Goal: Task Accomplishment & Management: Manage account settings

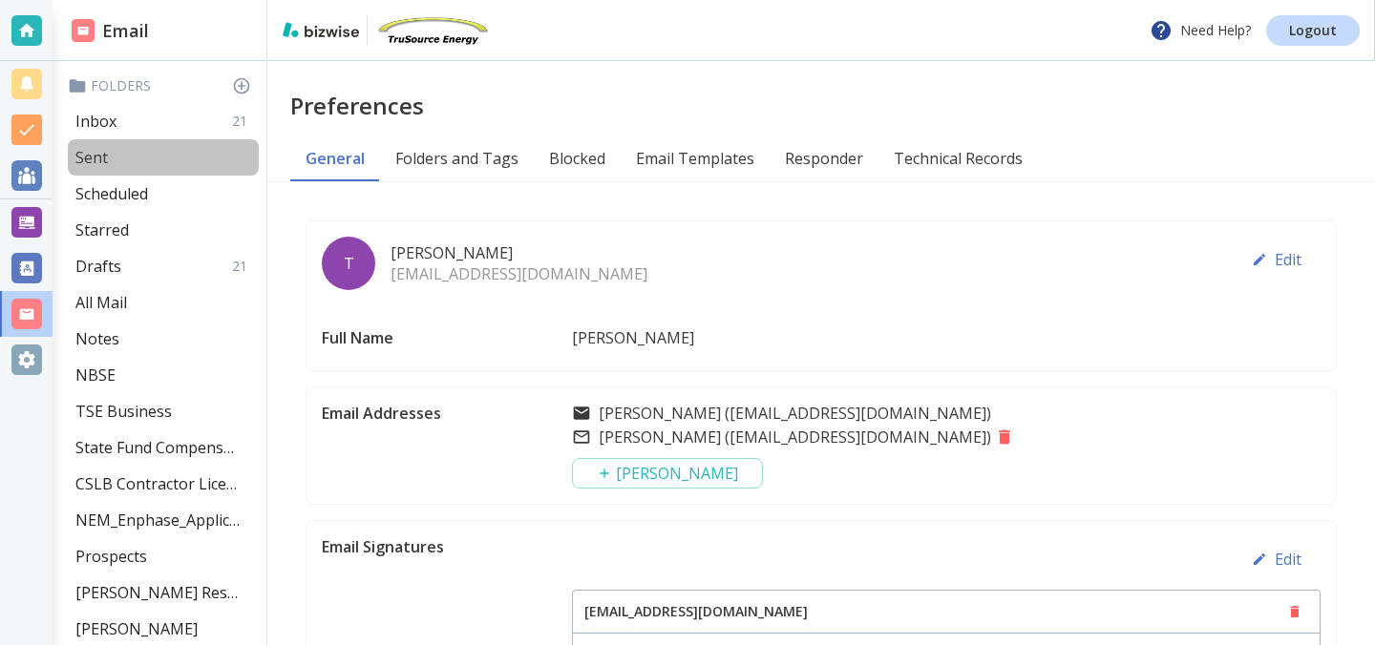
click at [91, 157] on p "Sent" at bounding box center [91, 157] width 32 height 21
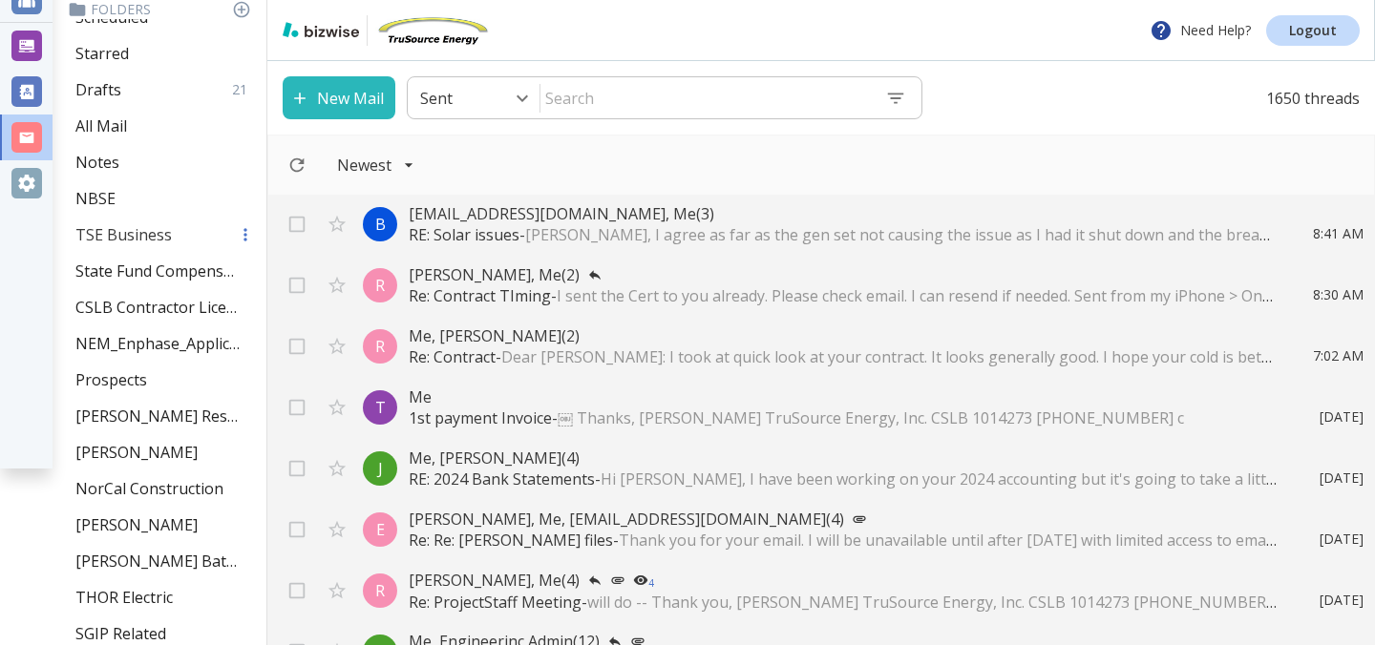
scroll to position [194, 0]
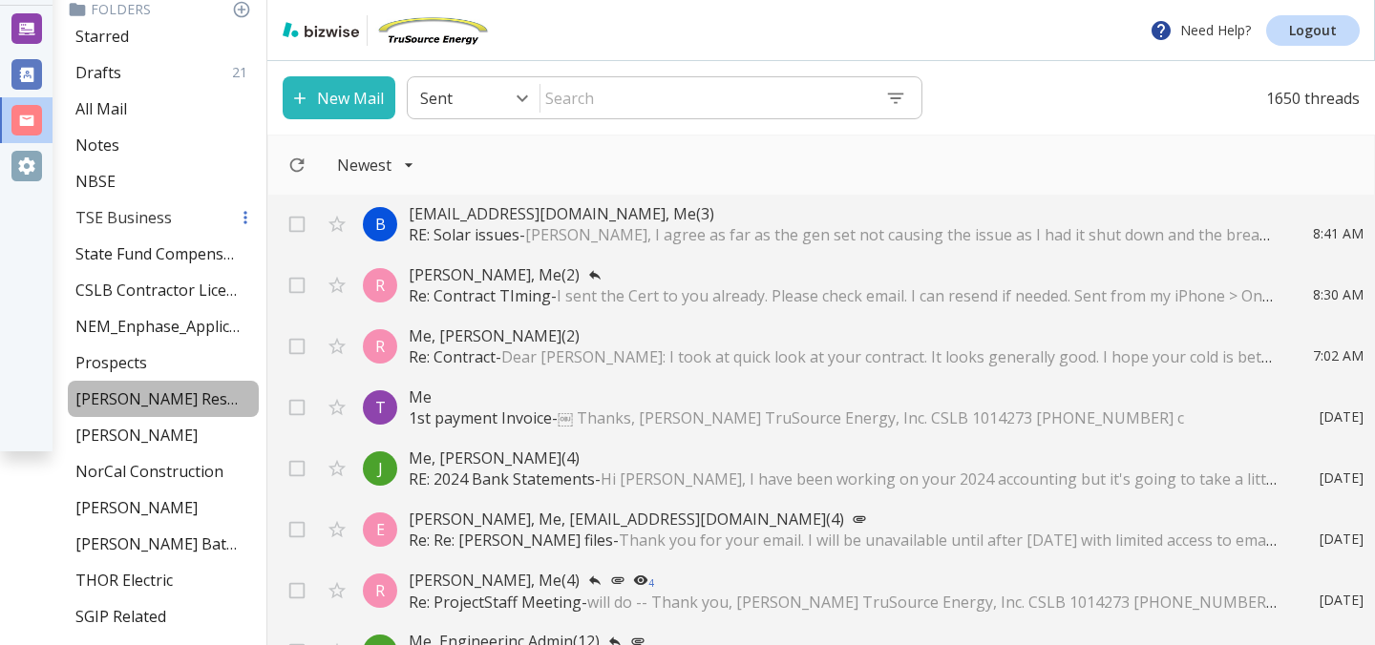
click at [137, 393] on p "Cullen Residence" at bounding box center [157, 399] width 164 height 21
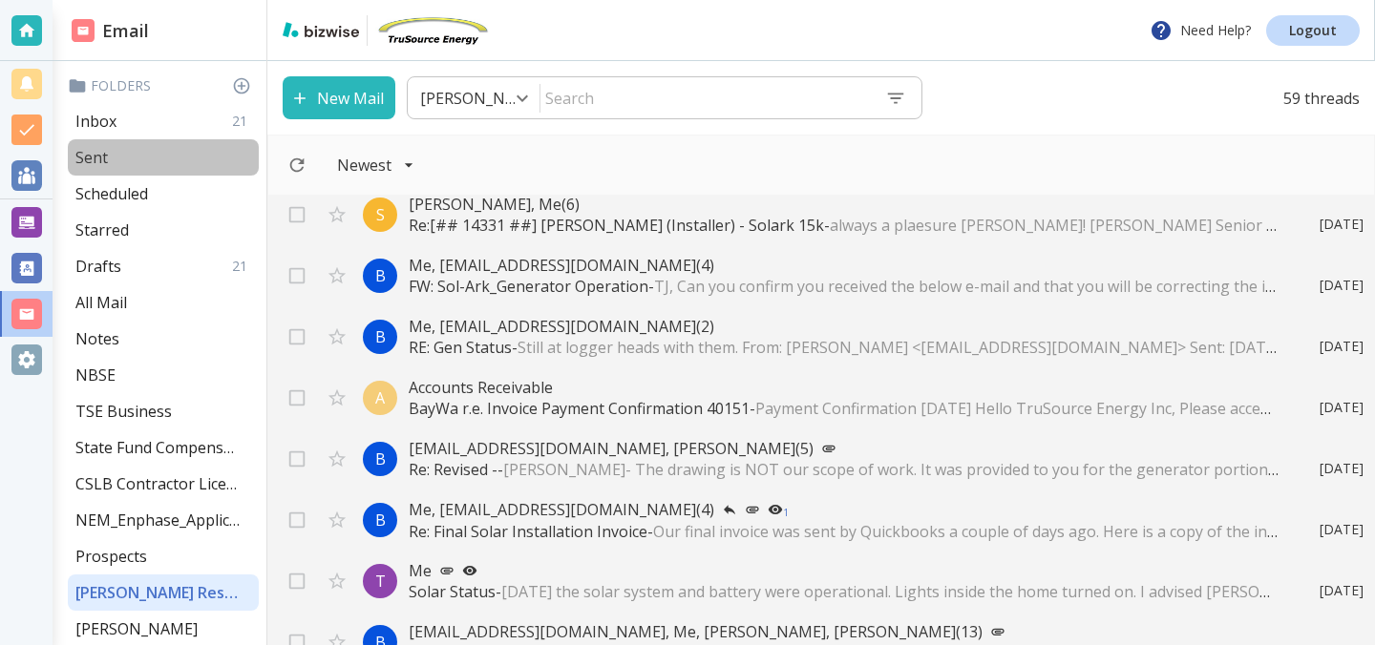
click at [101, 156] on p "Sent" at bounding box center [91, 157] width 32 height 21
type input "1"
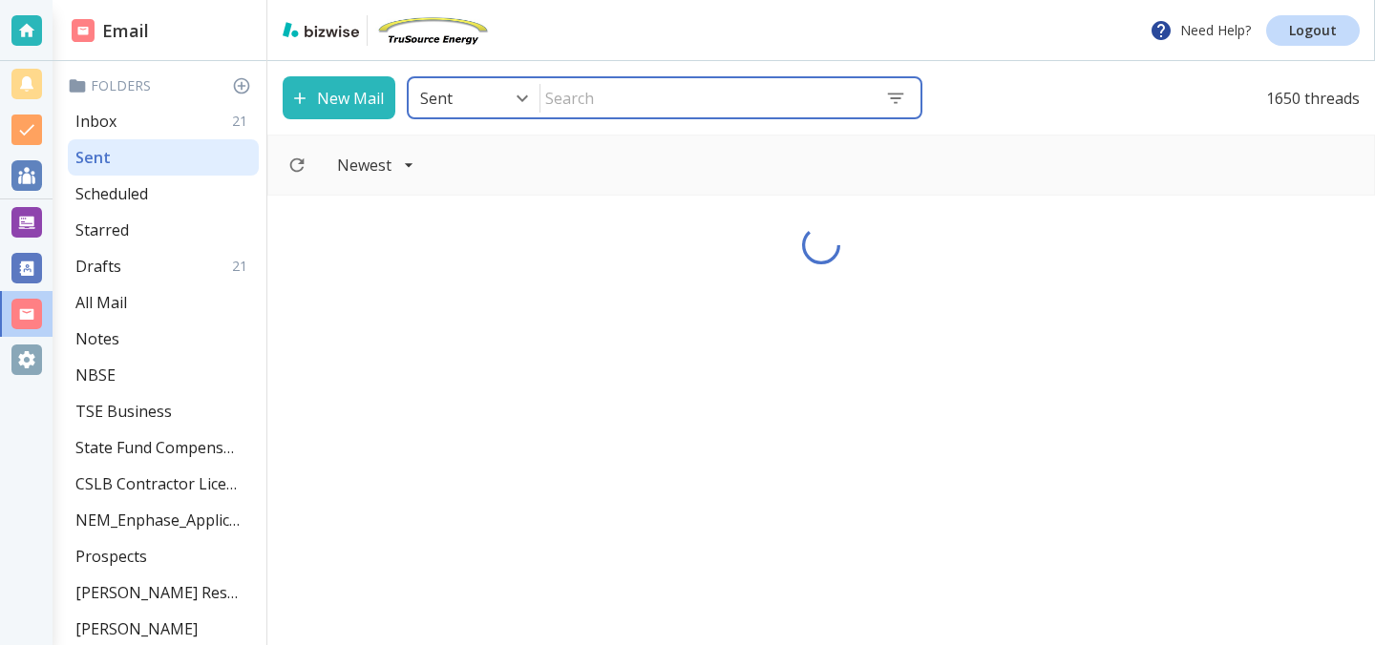
click at [632, 100] on input "text" at bounding box center [704, 98] width 329 height 36
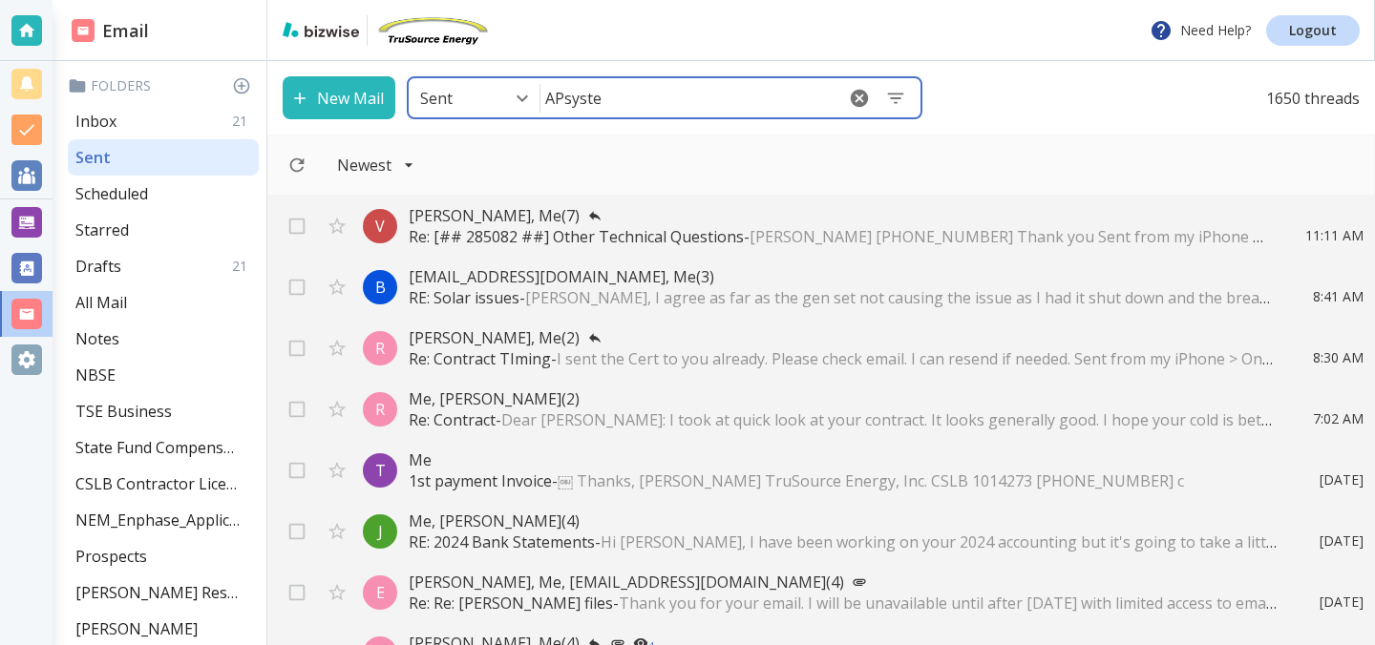
type input "APsystem"
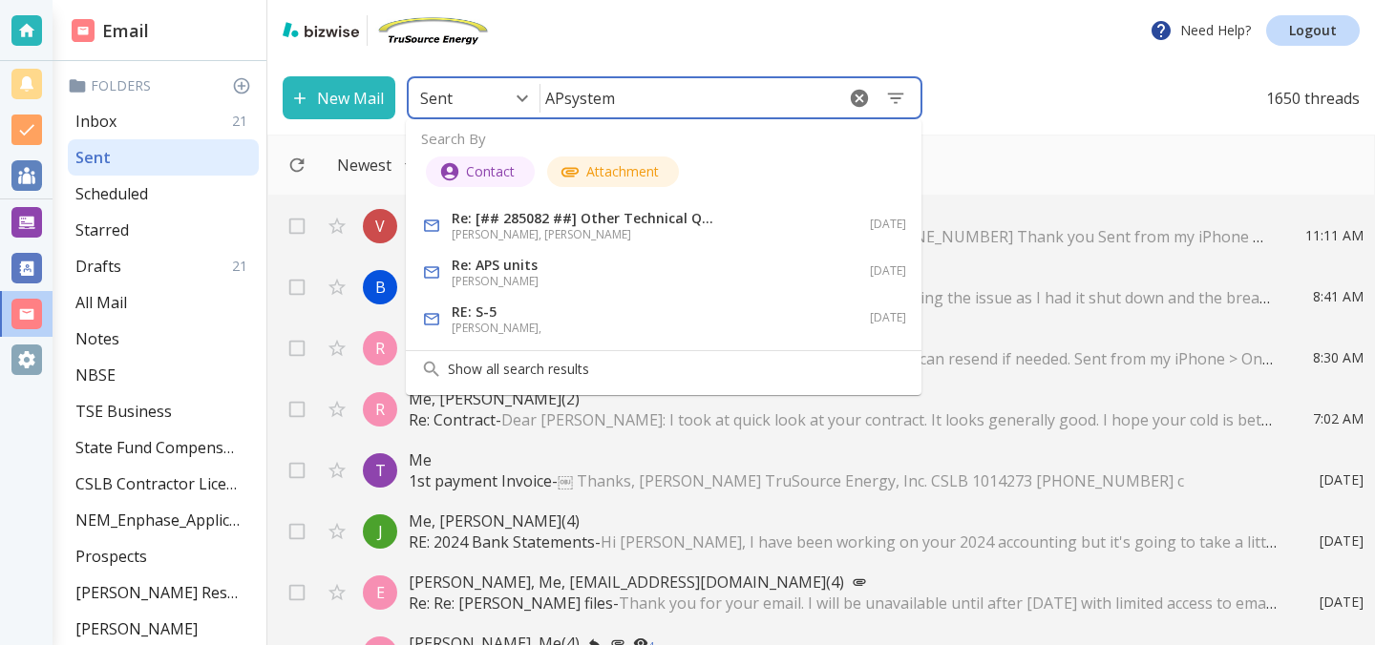
click at [560, 274] on h6 "Tony Cilenti" at bounding box center [585, 281] width 267 height 17
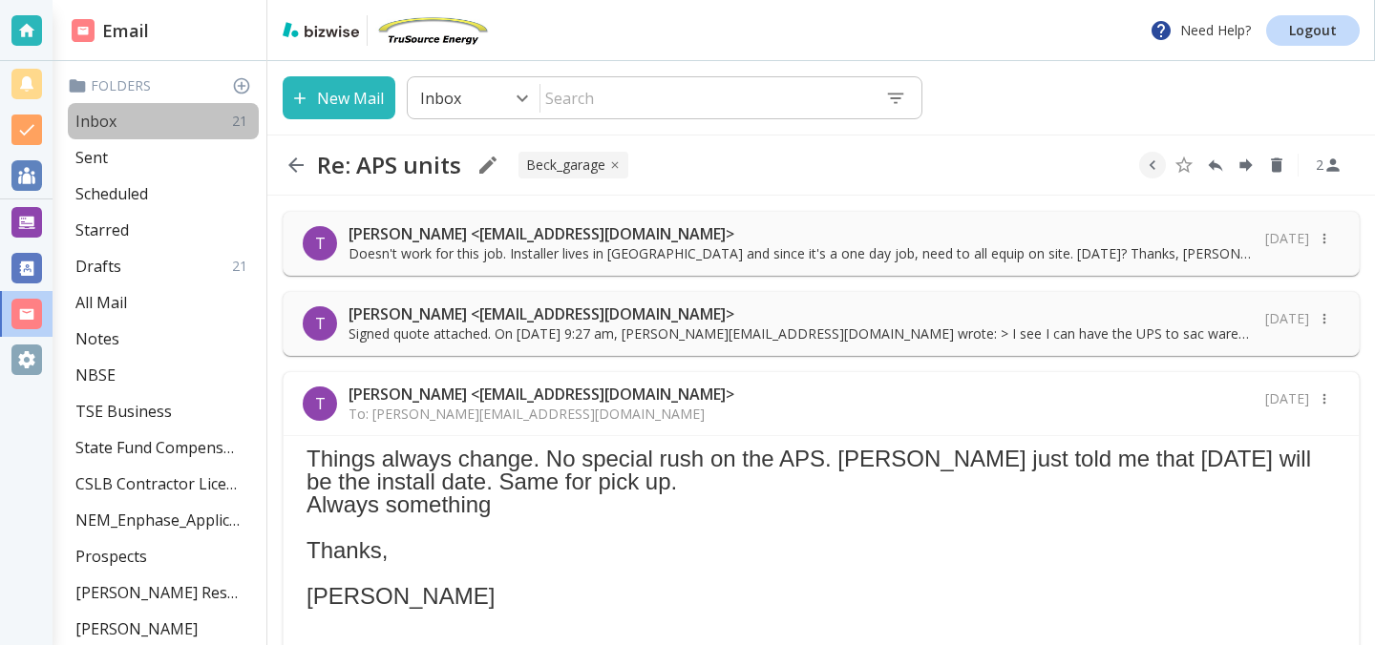
click at [128, 119] on div "Inbox 21" at bounding box center [163, 121] width 191 height 36
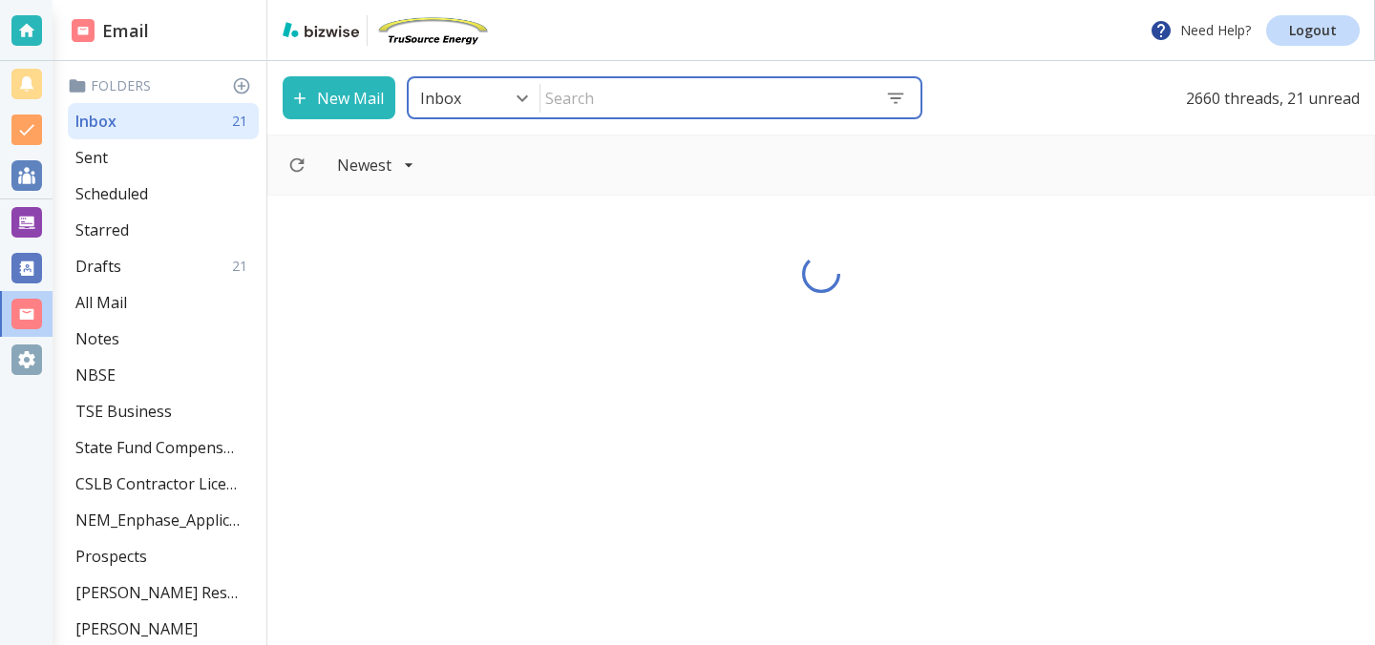
click at [546, 91] on input "text" at bounding box center [704, 98] width 329 height 36
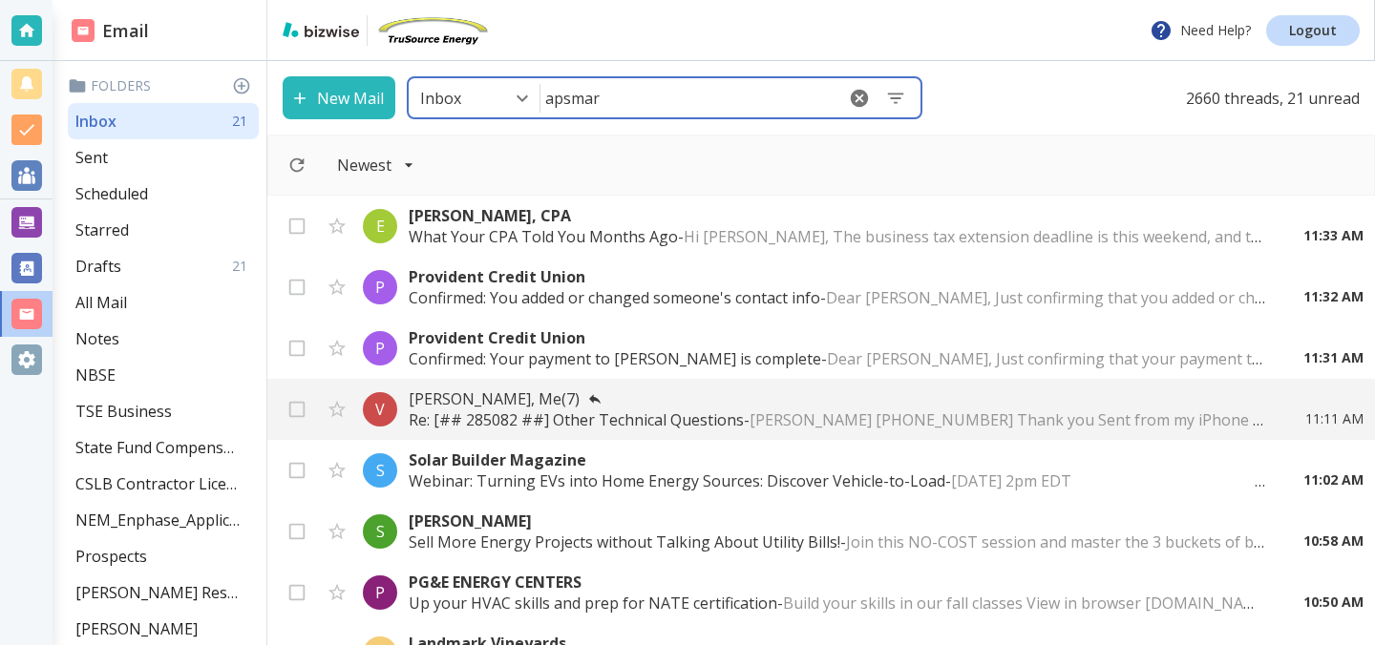
type input "apsmart"
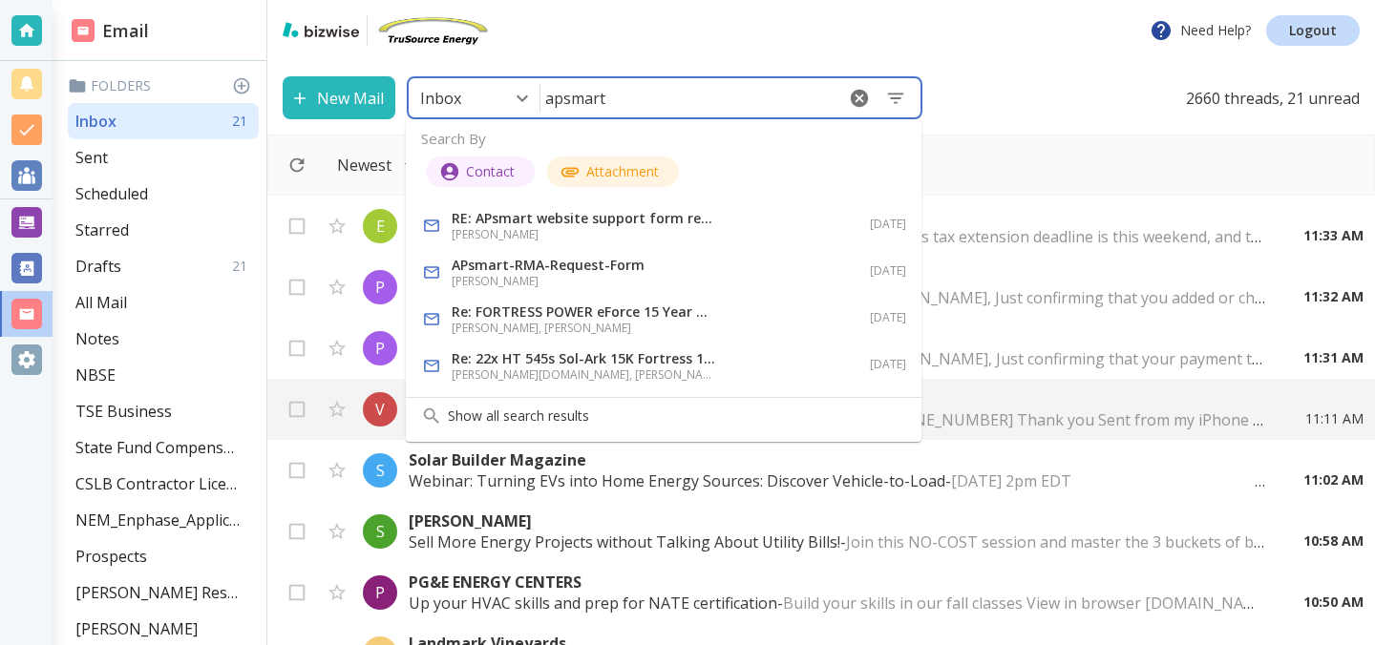
click at [502, 260] on p "APsmart-RMA-Request-Form" at bounding box center [585, 265] width 267 height 21
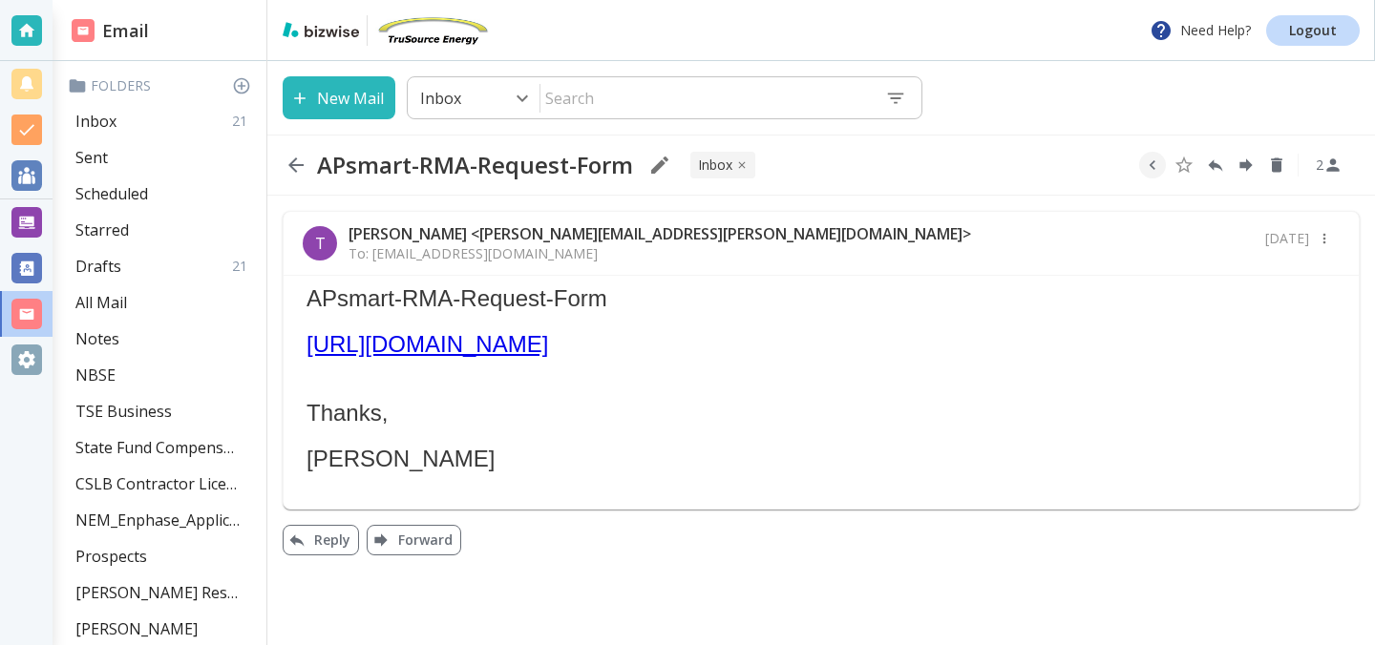
click at [296, 164] on icon "button" at bounding box center [295, 165] width 15 height 15
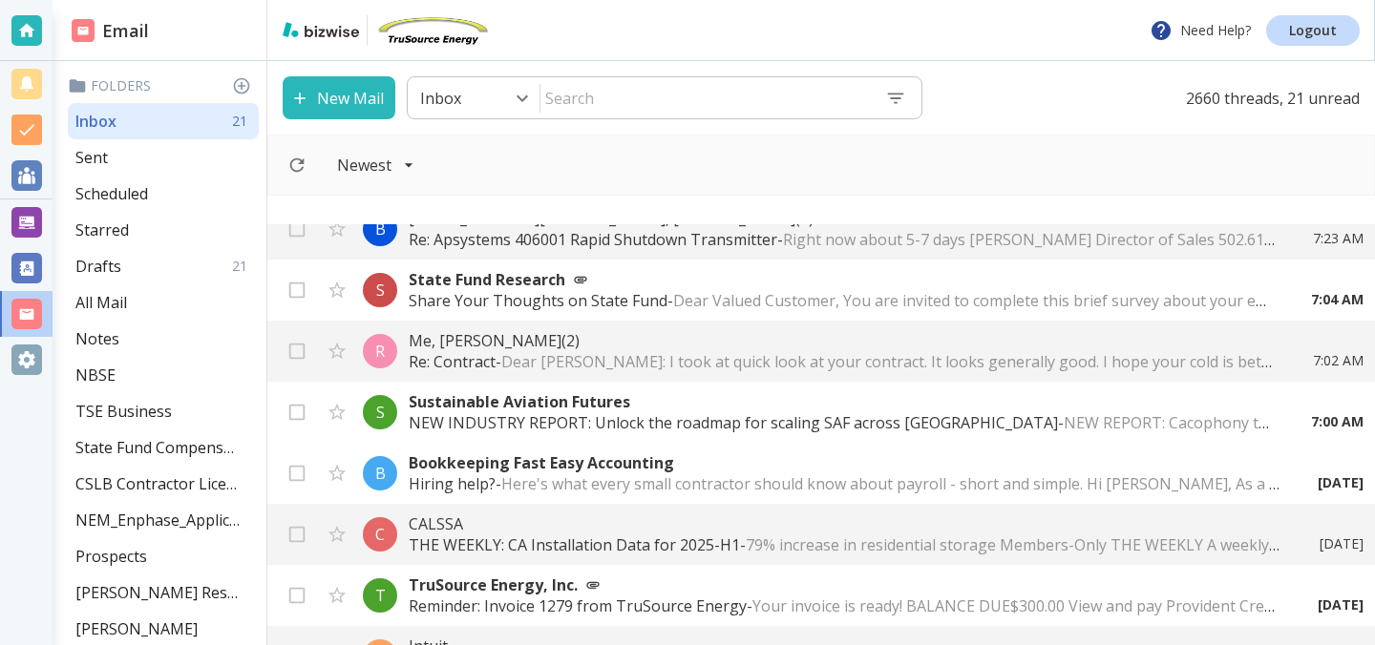
scroll to position [891, 0]
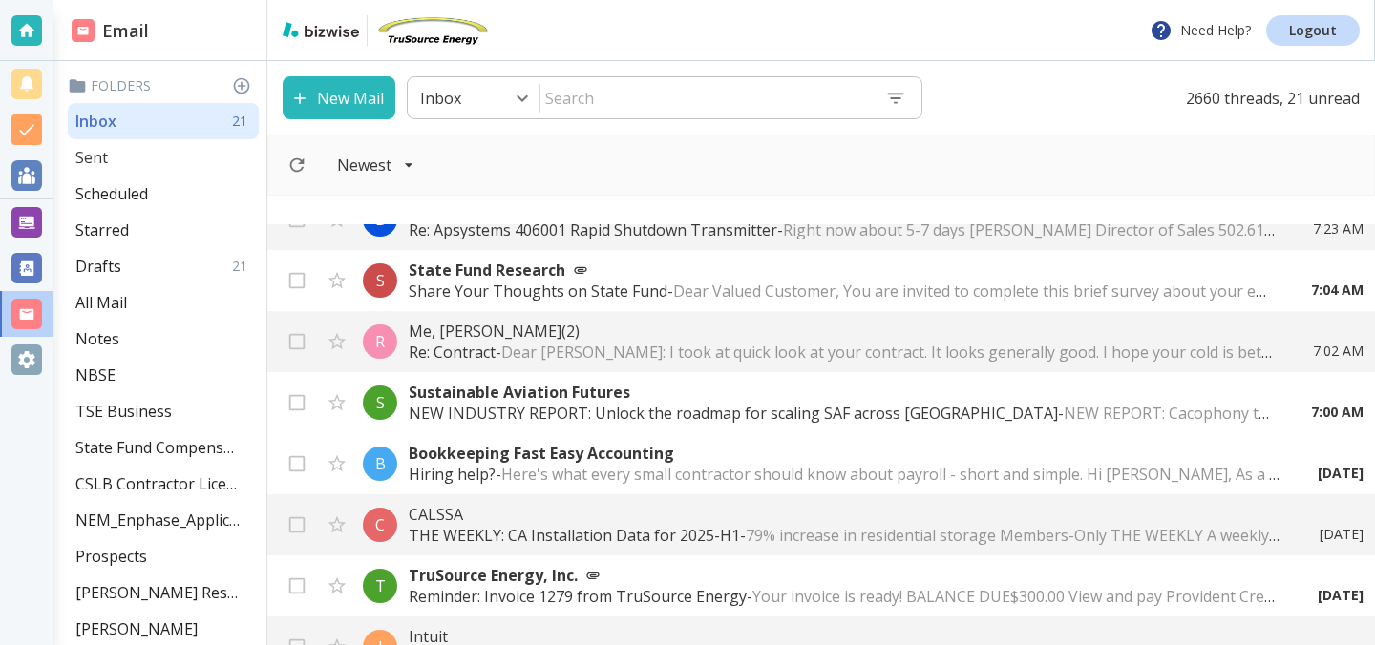
click at [111, 153] on div "Sent" at bounding box center [163, 157] width 191 height 36
type input "1"
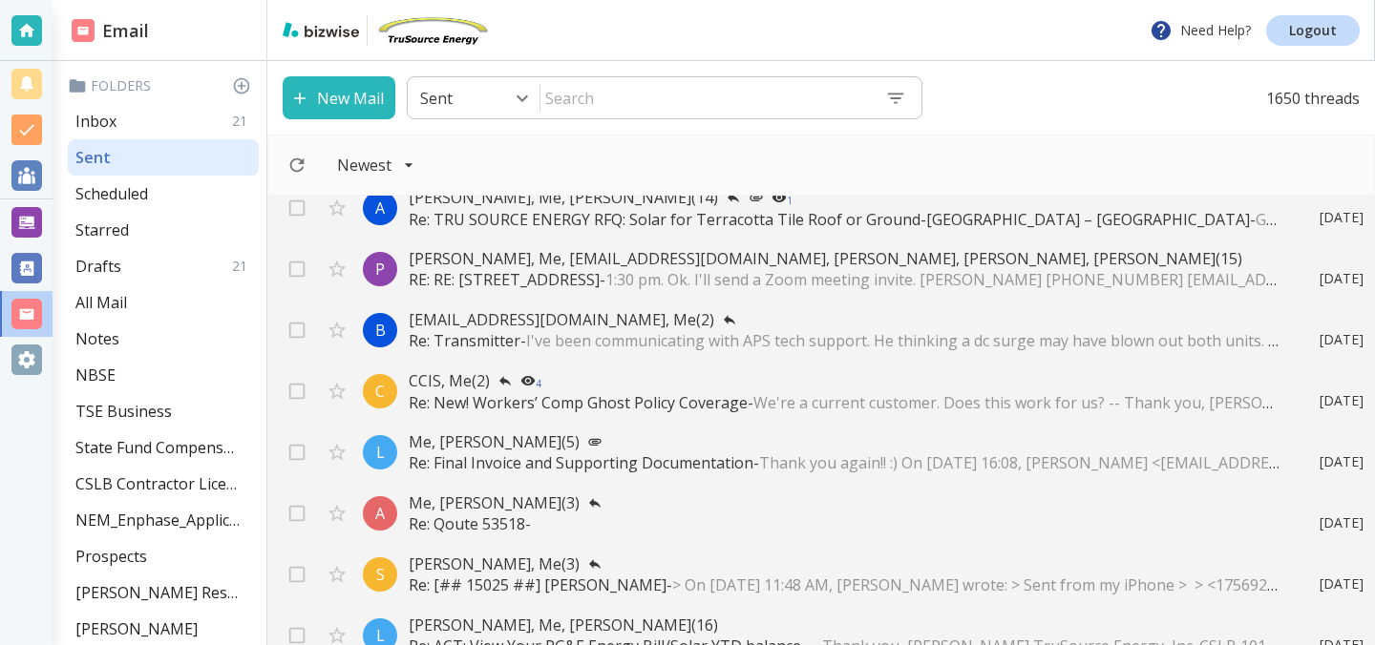
scroll to position [746, 0]
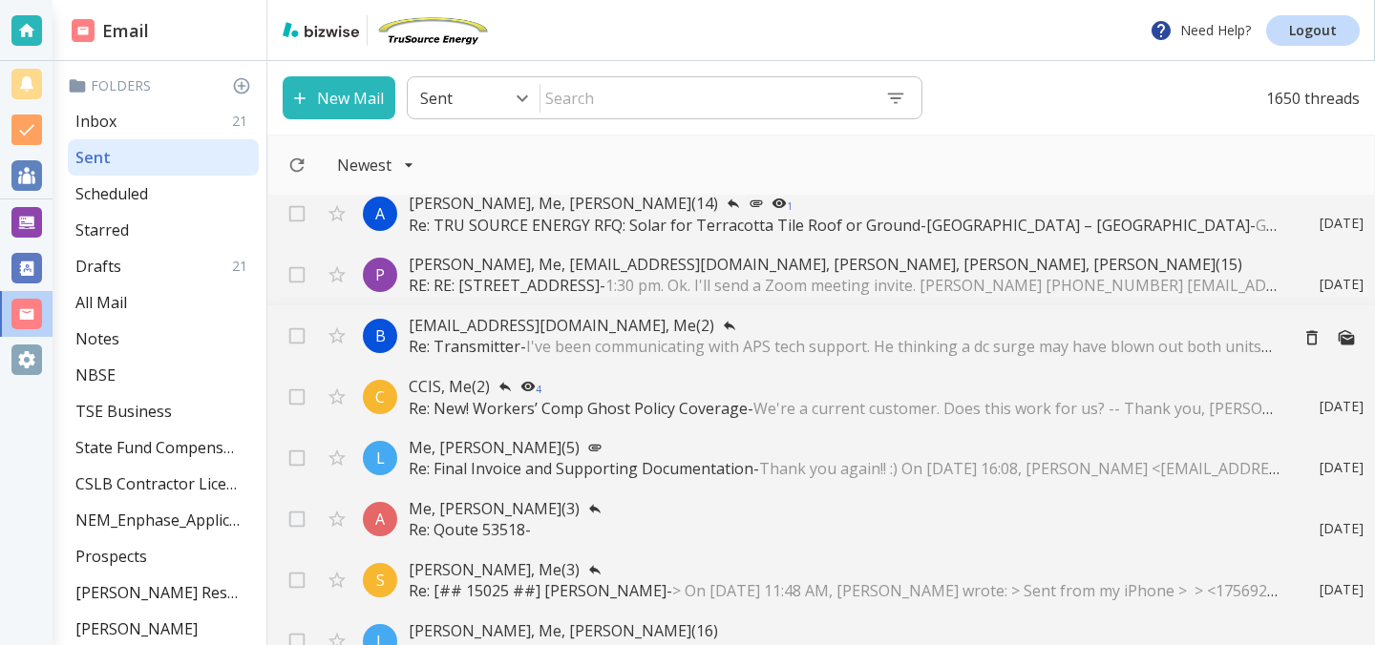
click at [541, 350] on span "I've been communicating with APS tech support. He thinking a dc surge may have …" at bounding box center [1200, 346] width 1348 height 21
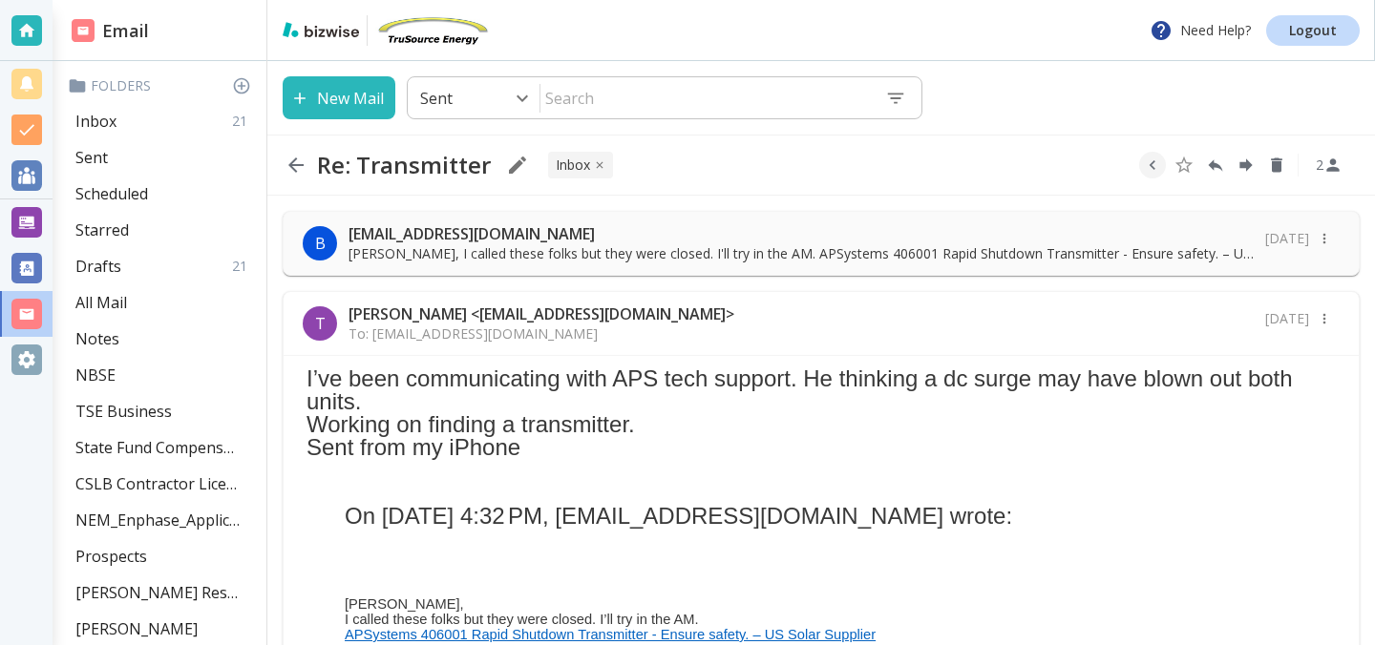
click at [583, 310] on p "Tony Cilenti <tcilenti@trusourceenergy.com>" at bounding box center [541, 314] width 386 height 21
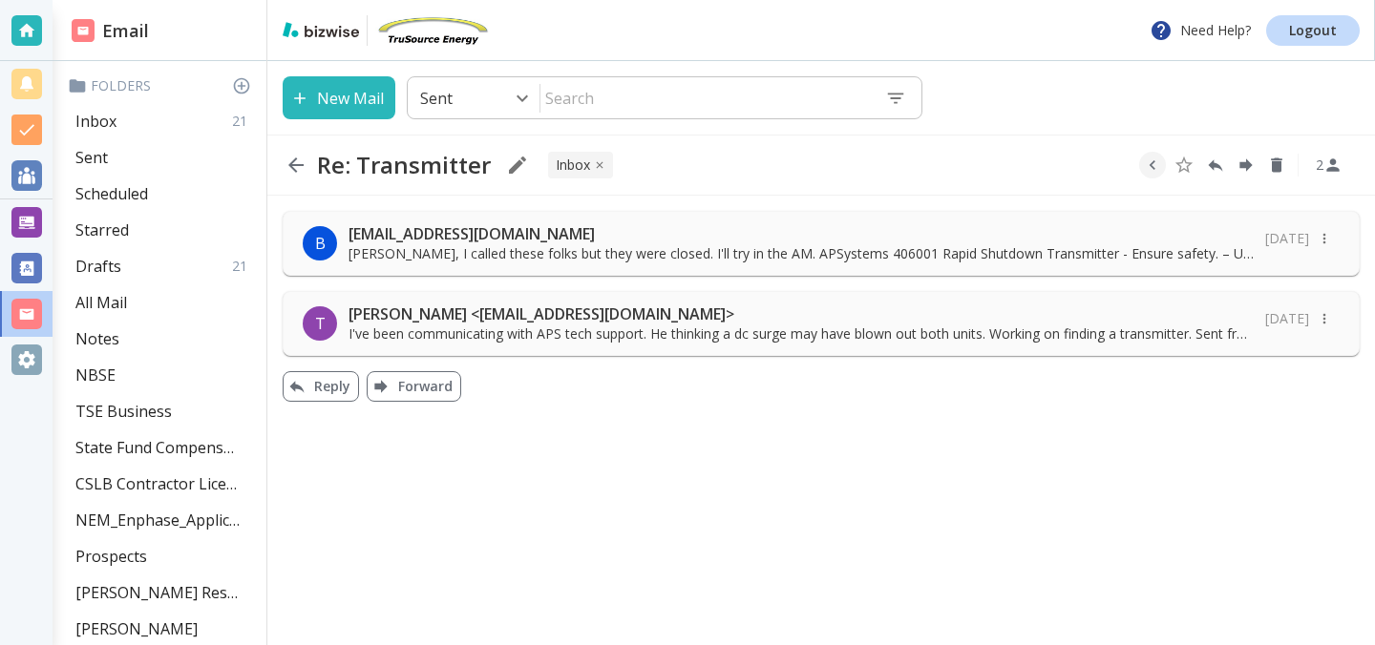
click at [572, 244] on p "Tony, I called these folks but they were closed. I'll try in the AM. APSystems …" at bounding box center [800, 253] width 905 height 19
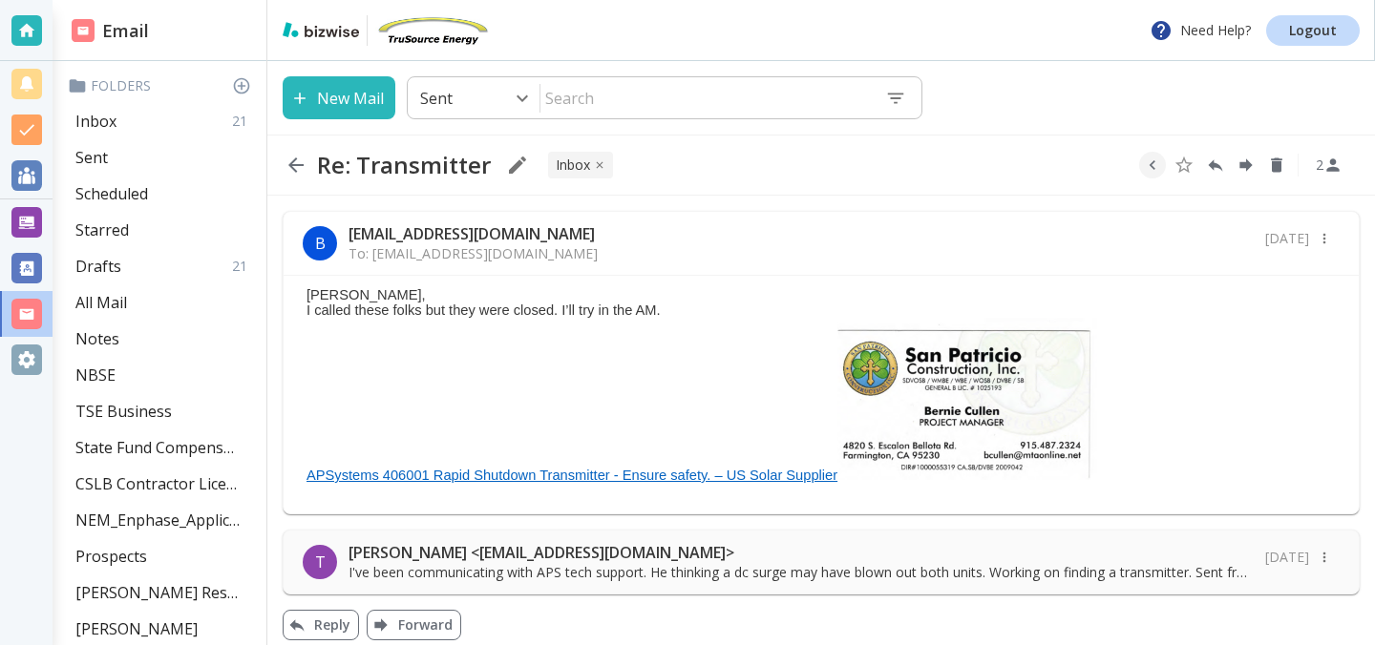
scroll to position [14, 0]
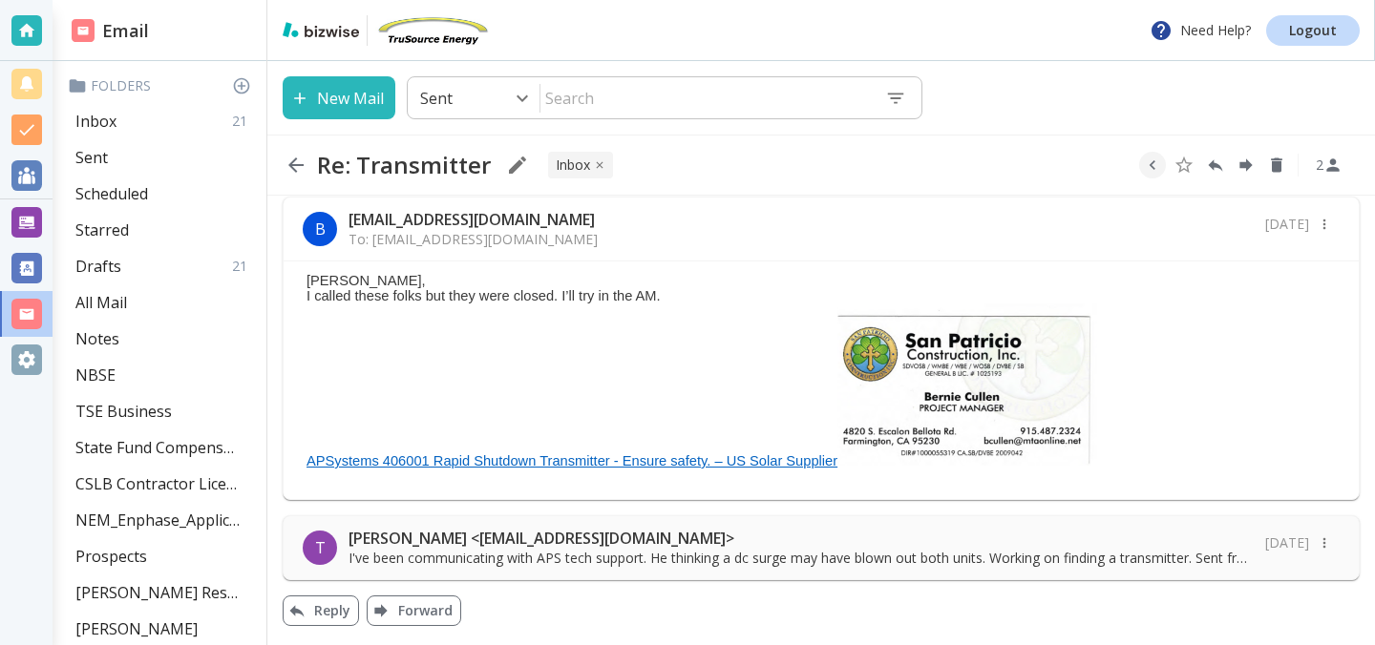
click at [541, 561] on p "I've been communicating with APS tech support. He thinking a dc surge may have …" at bounding box center [800, 558] width 905 height 19
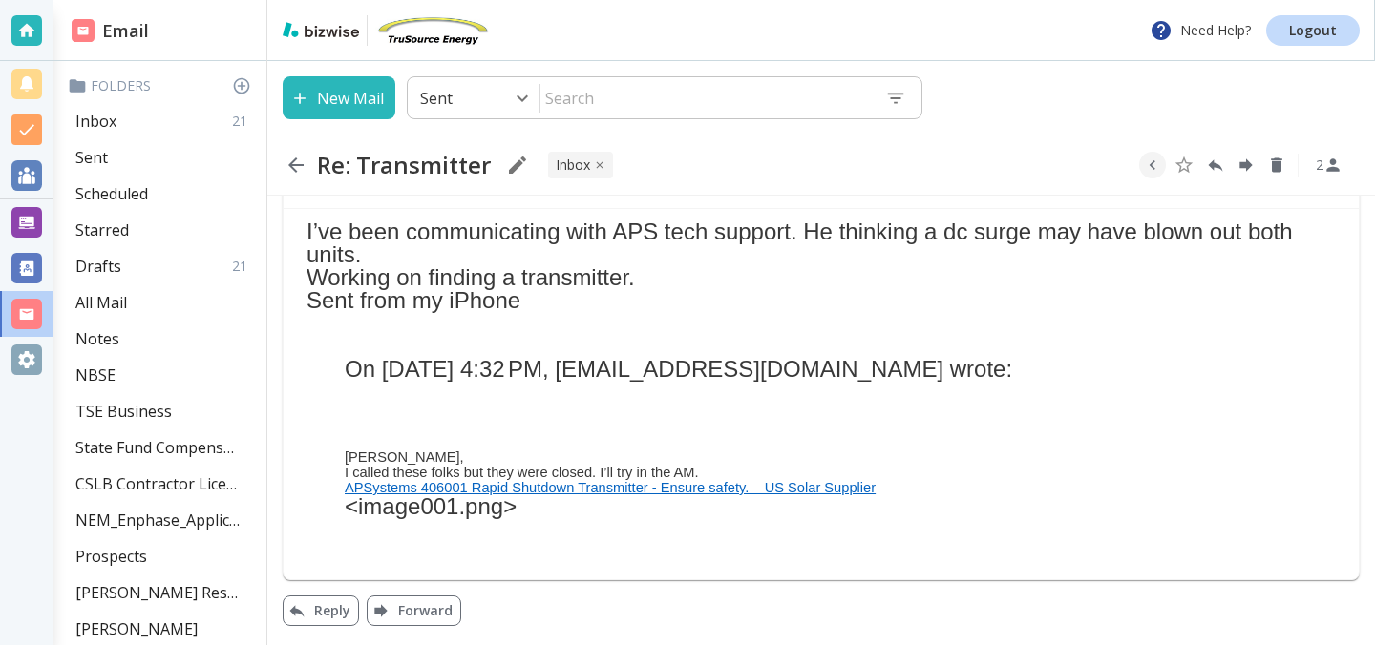
scroll to position [381, 0]
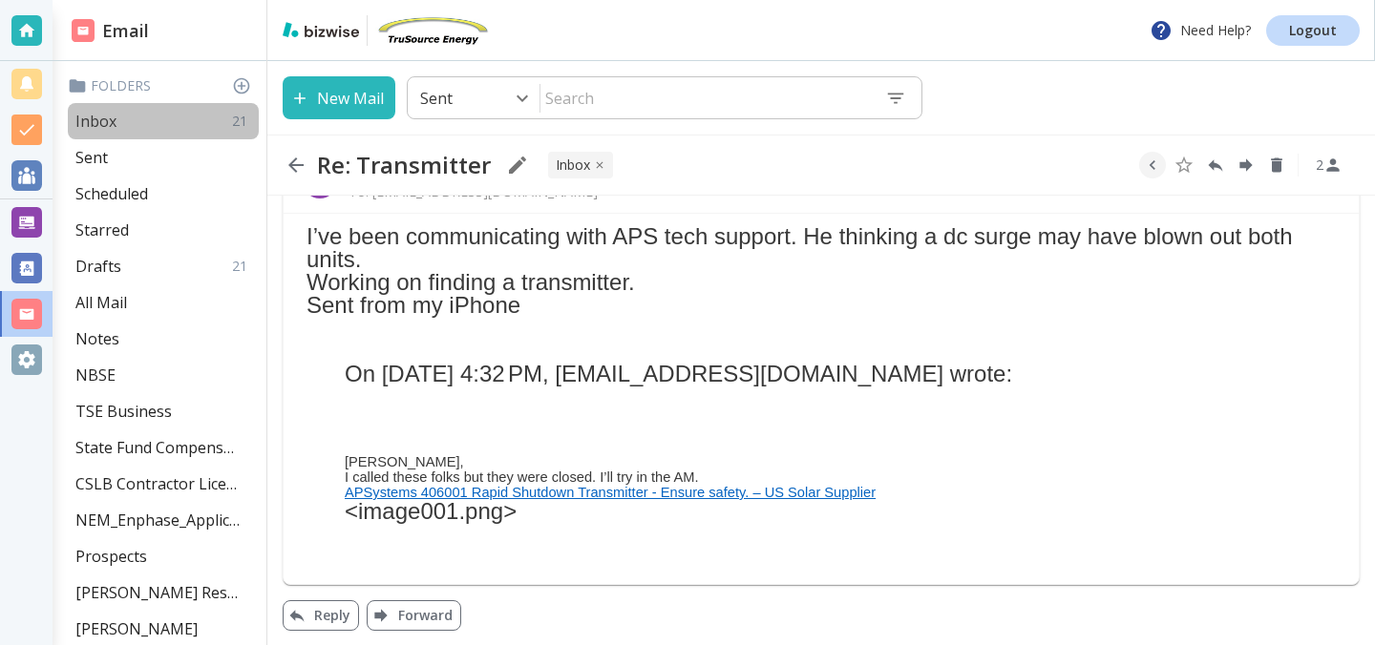
click at [94, 117] on p "Inbox" at bounding box center [95, 121] width 41 height 21
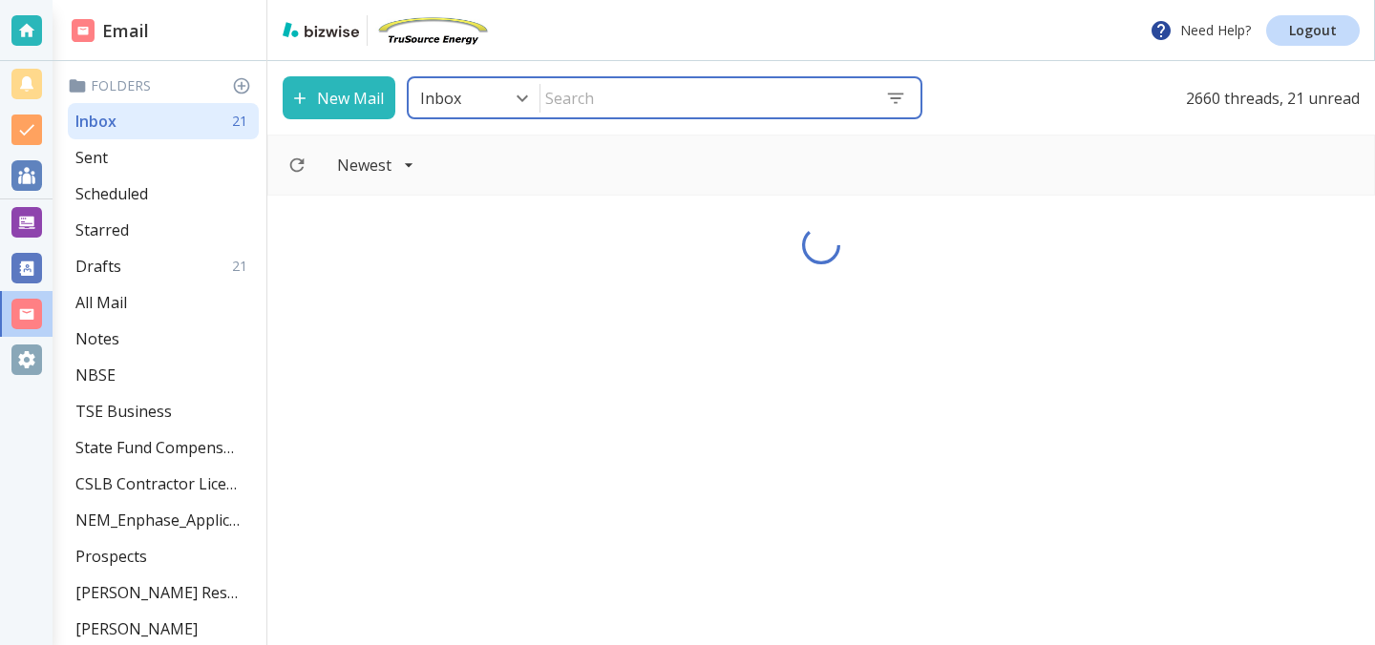
click at [578, 93] on input "text" at bounding box center [704, 98] width 329 height 36
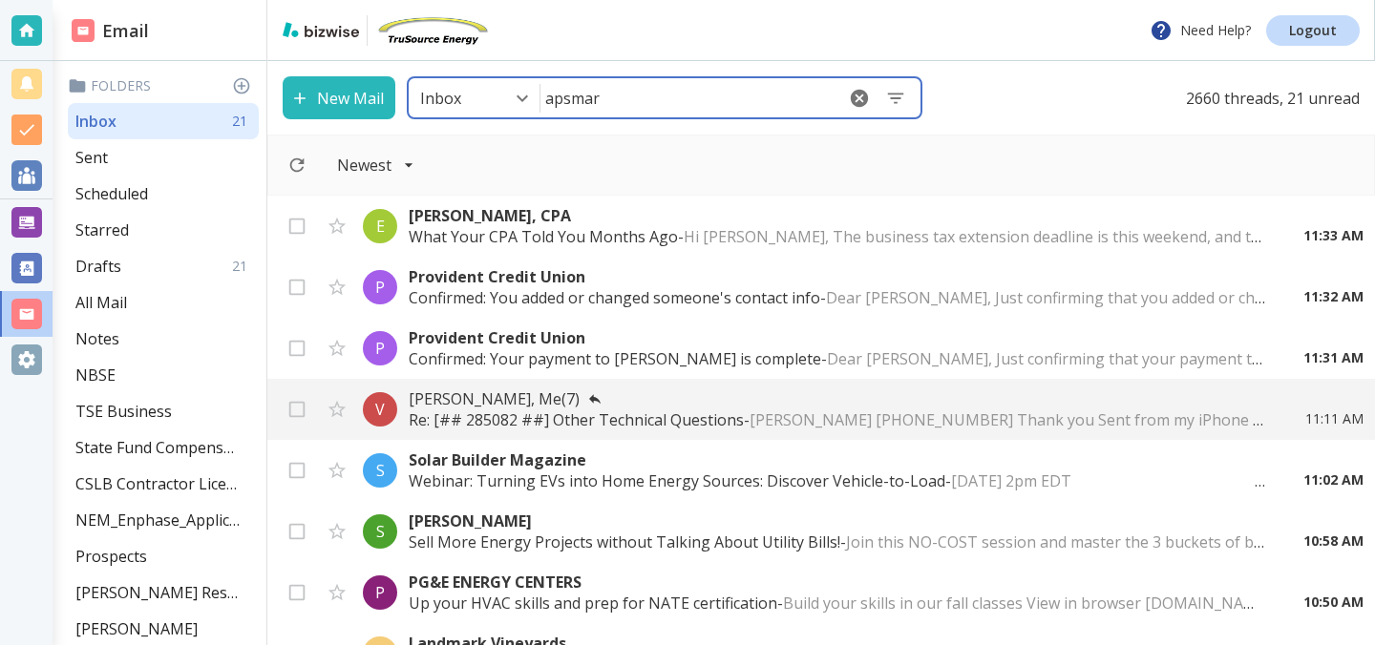
type input "apsmart"
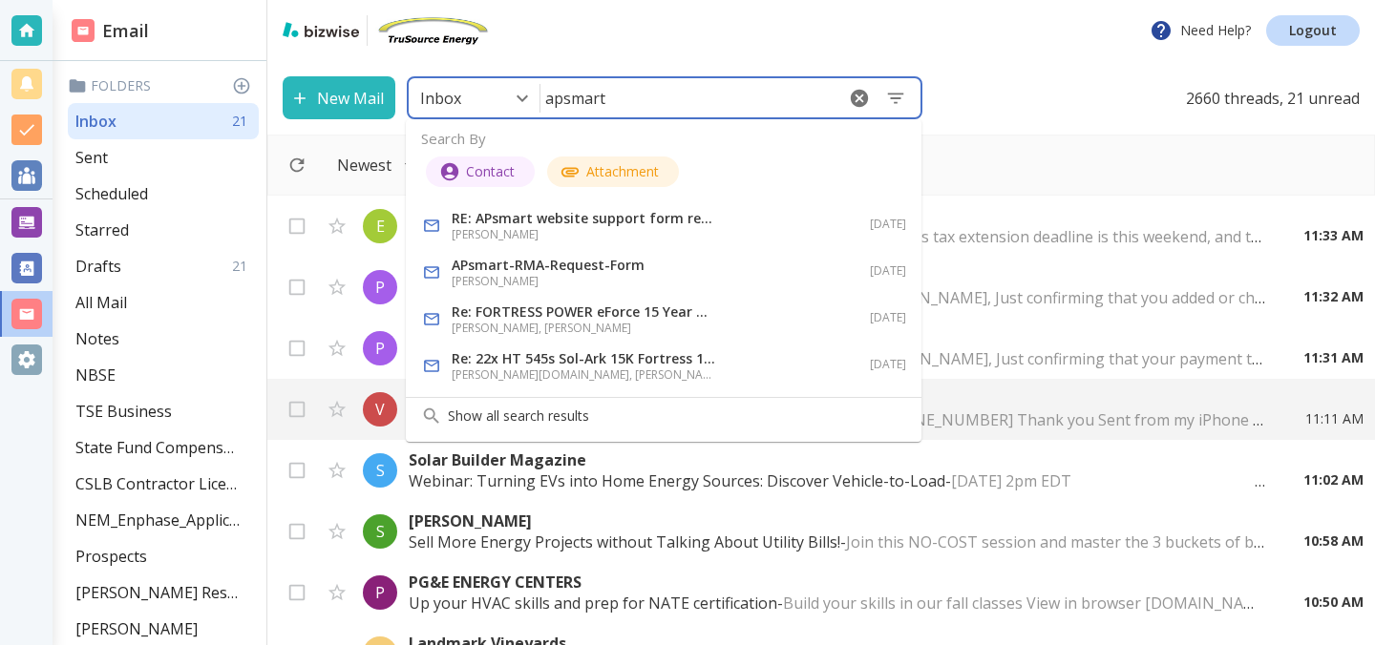
click at [591, 228] on p "RE: APsmart website support form request" at bounding box center [585, 218] width 267 height 21
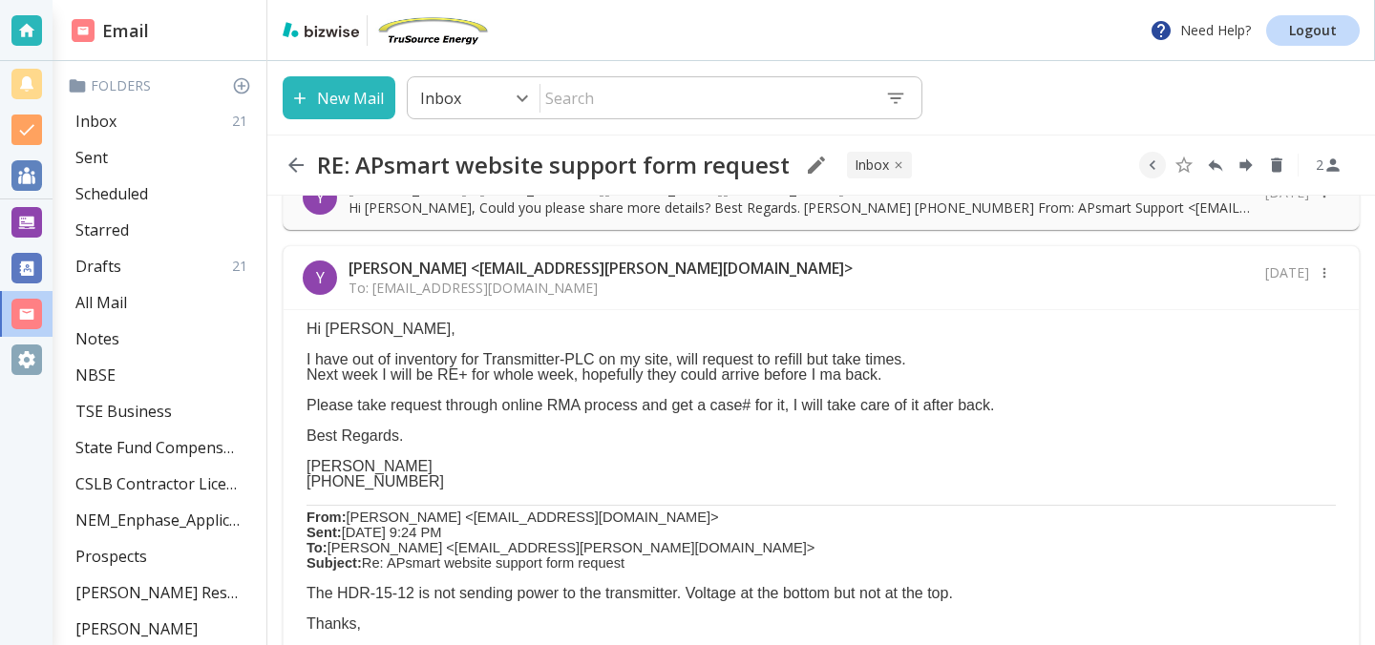
scroll to position [48, 0]
click at [111, 127] on p "Inbox" at bounding box center [95, 121] width 41 height 21
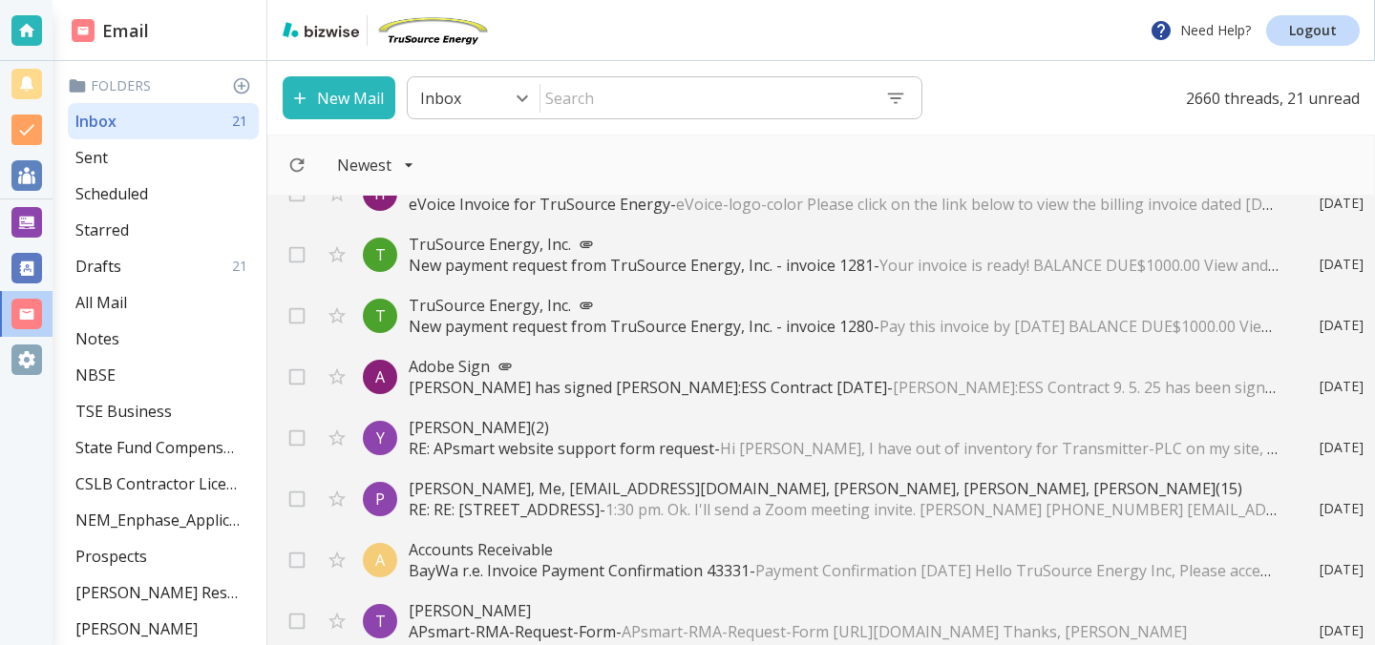
scroll to position [2666, 0]
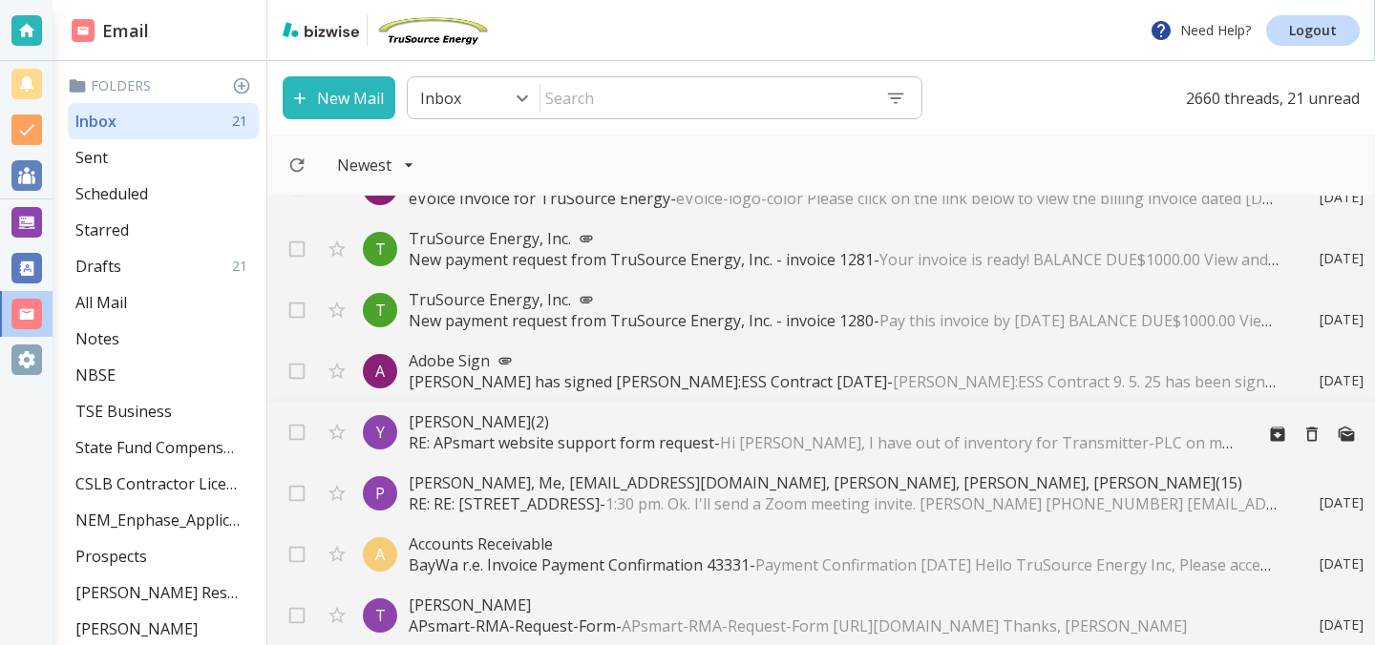
click at [543, 437] on p "RE: APsmart website support form request - Hi Tony, I have out of inventory for…" at bounding box center [823, 443] width 829 height 21
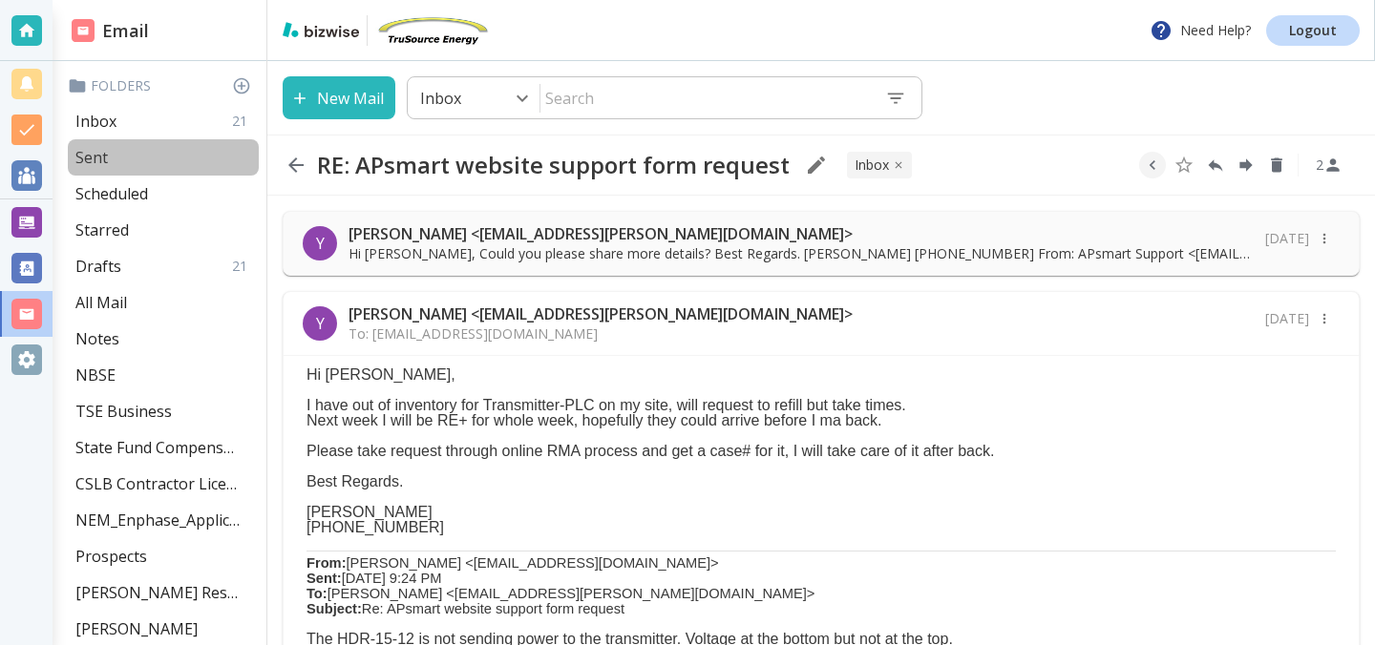
click at [96, 158] on p "Sent" at bounding box center [91, 157] width 32 height 21
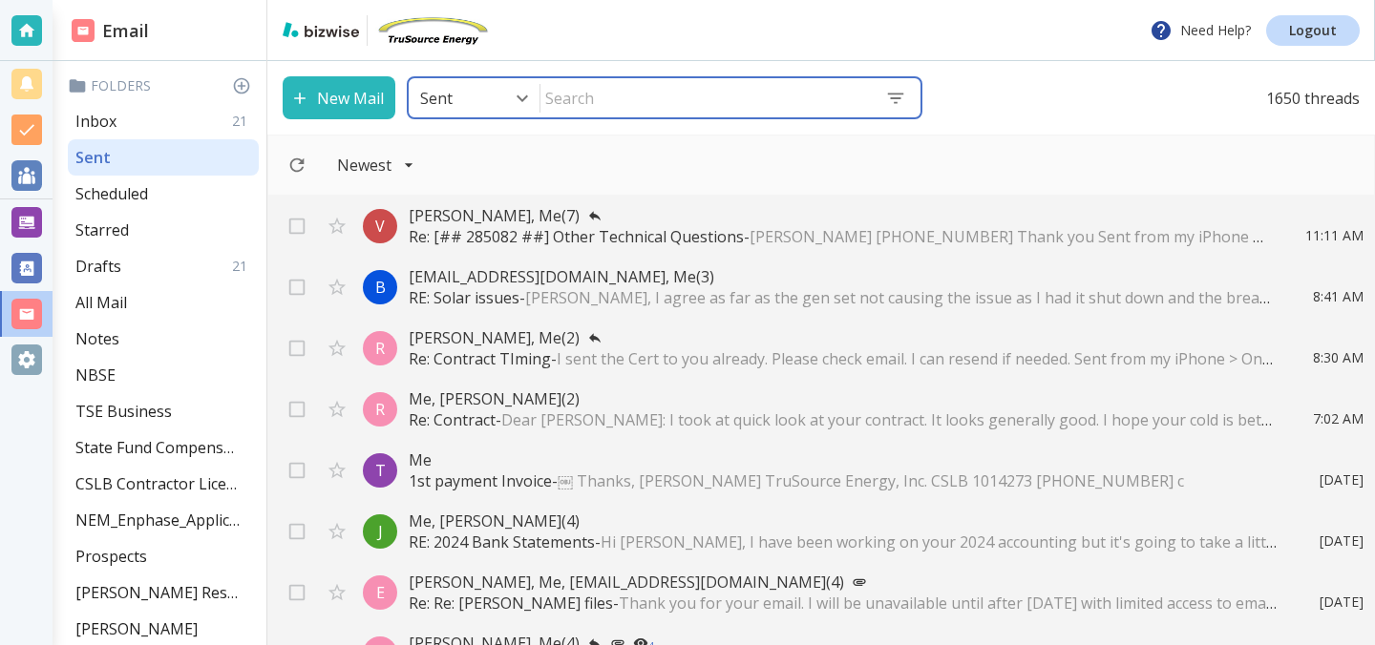
click at [633, 97] on input "text" at bounding box center [704, 98] width 329 height 36
type input "apsmart rma"
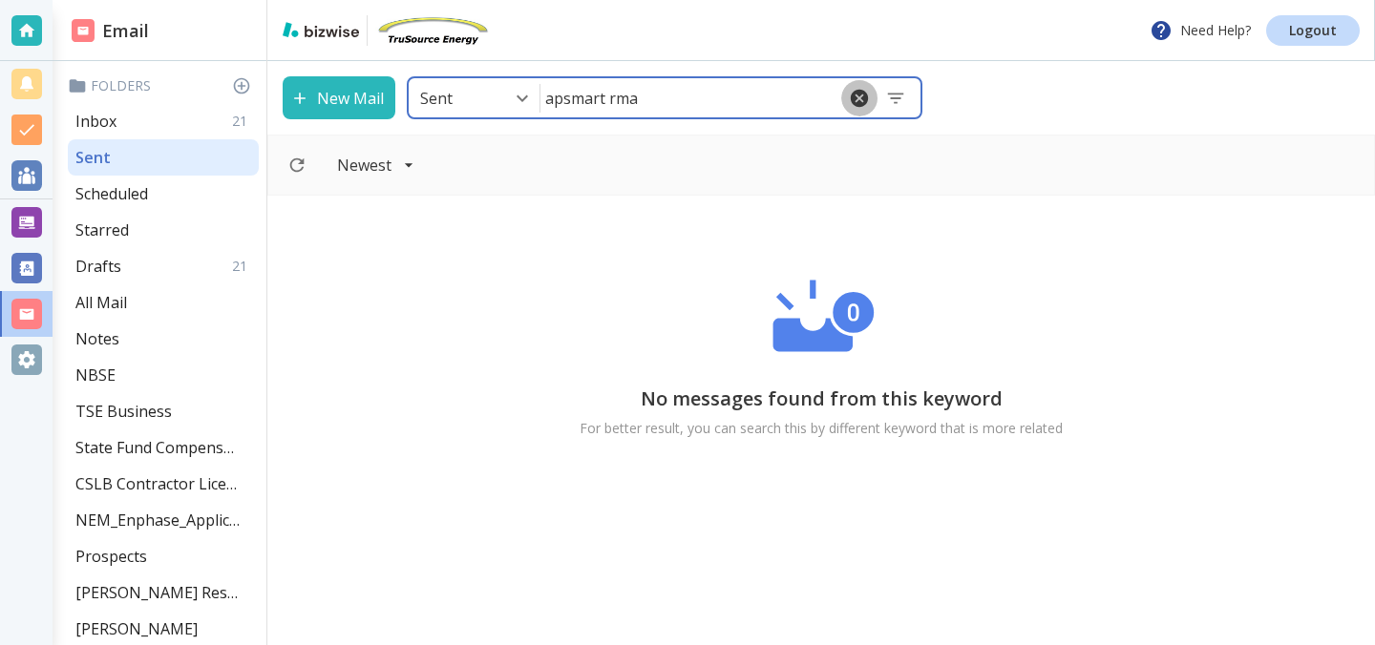
click at [857, 97] on icon "button" at bounding box center [859, 98] width 21 height 21
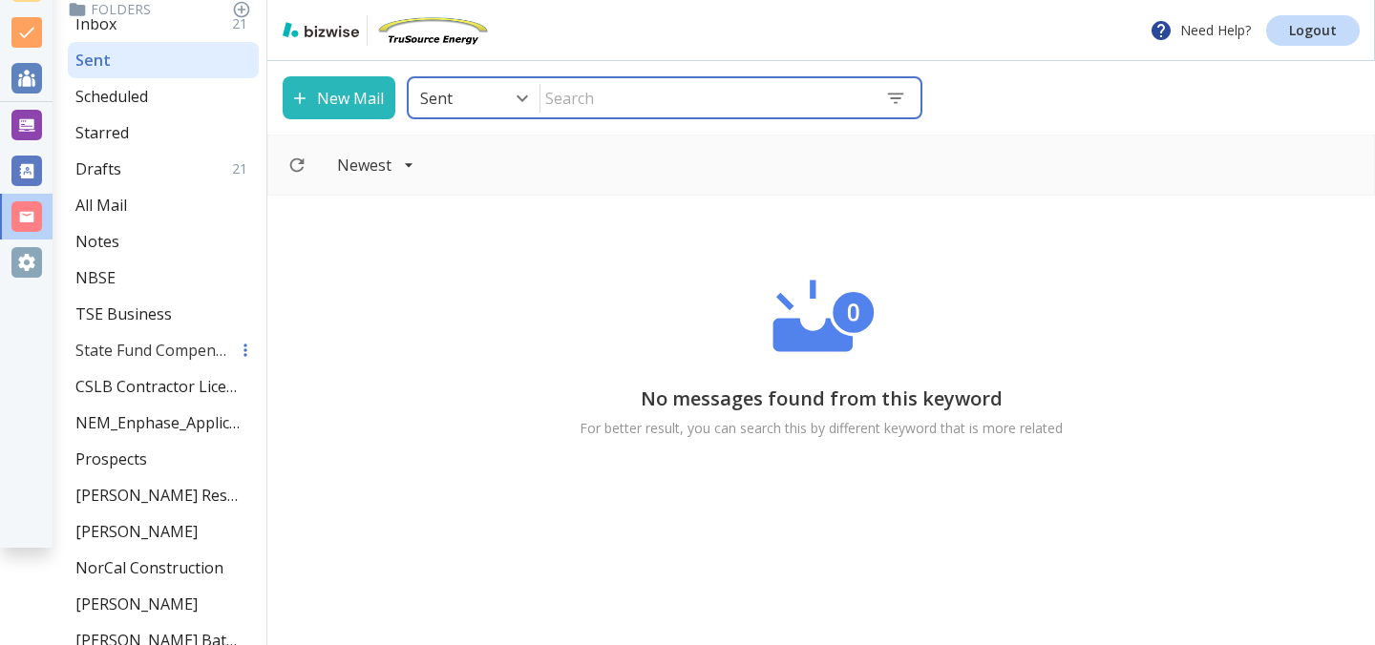
scroll to position [101, 0]
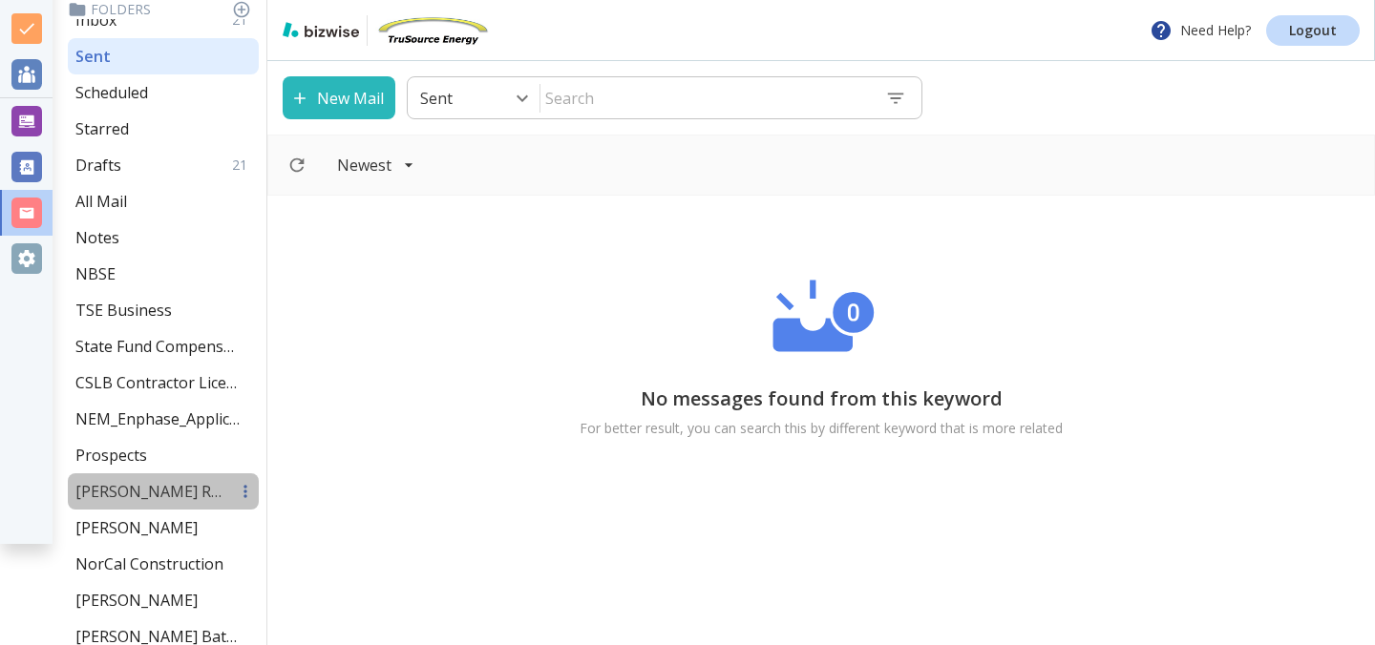
click at [155, 495] on p "Cullen Residence" at bounding box center [151, 491] width 153 height 21
type input "16"
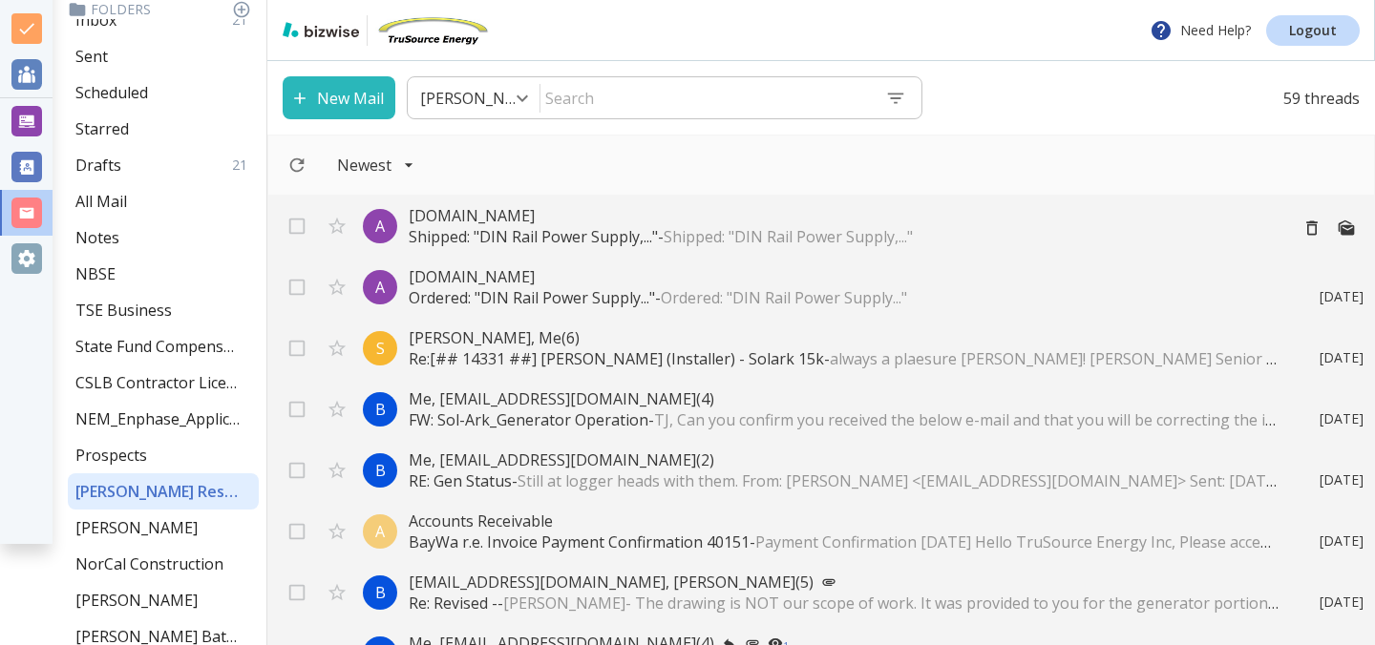
click at [518, 217] on p "Amazon.com" at bounding box center [840, 215] width 863 height 21
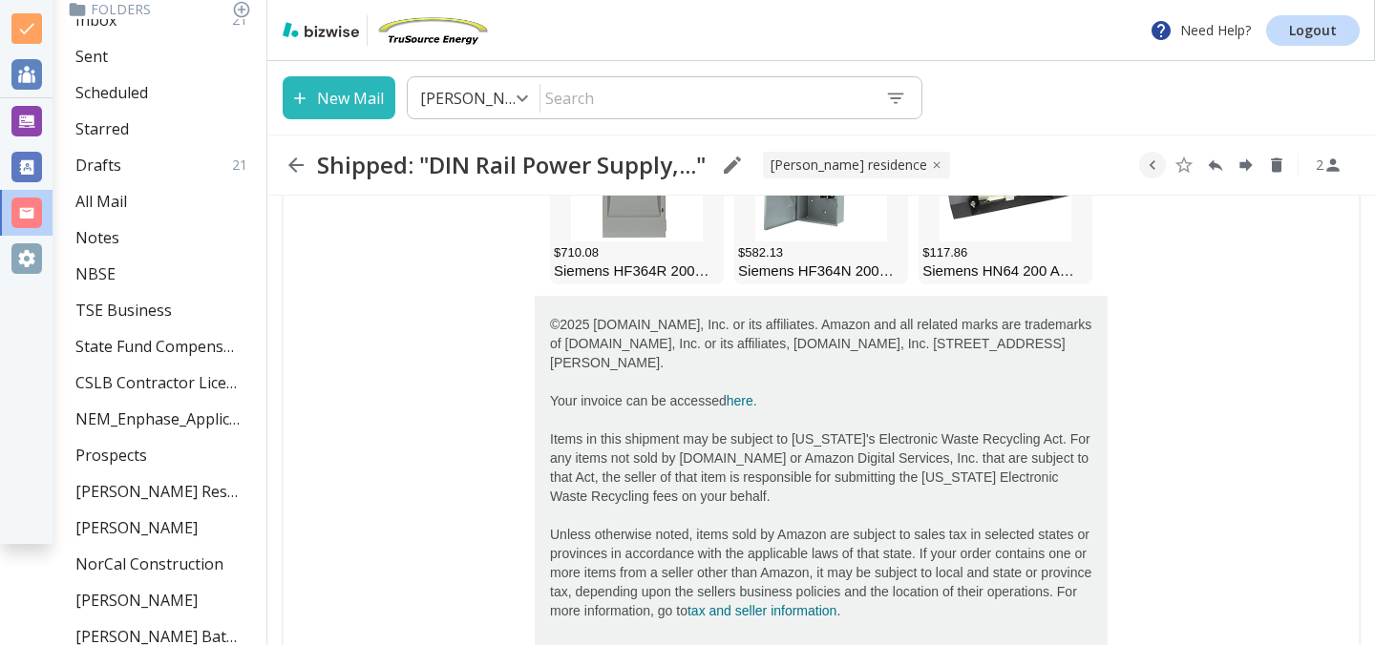
scroll to position [847, 0]
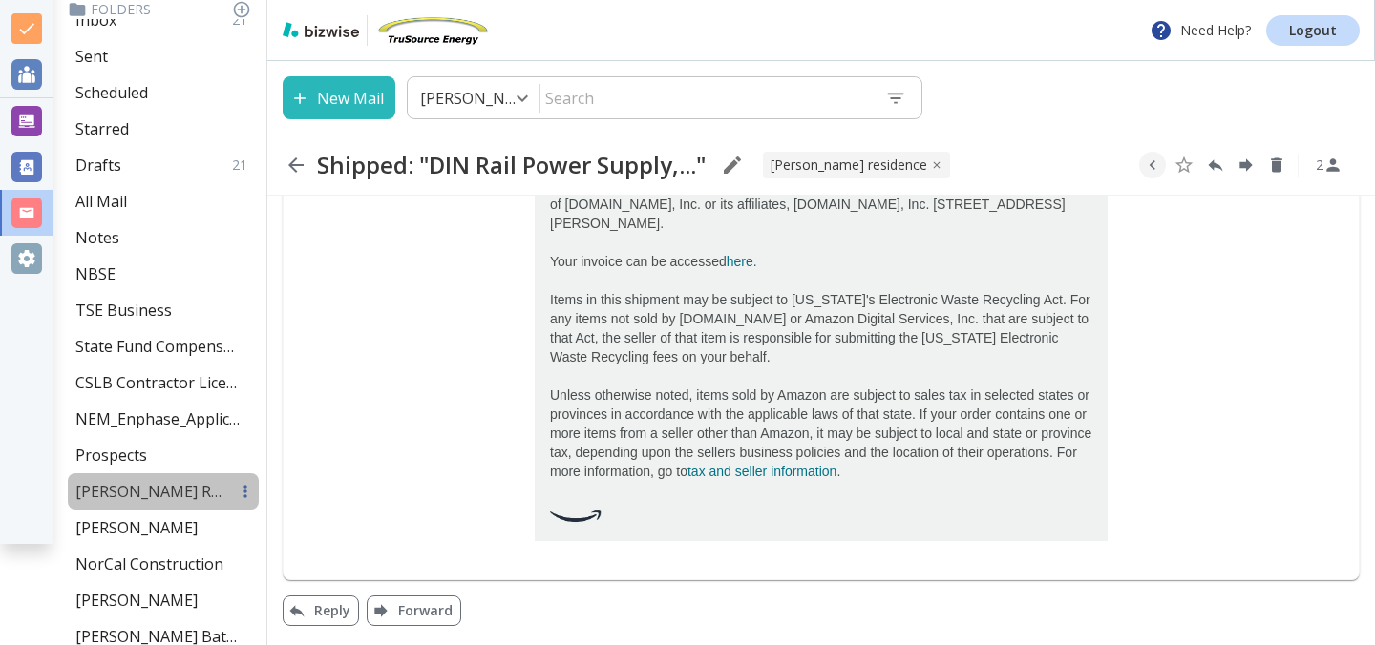
click at [119, 491] on p "Cullen Residence" at bounding box center [151, 491] width 153 height 21
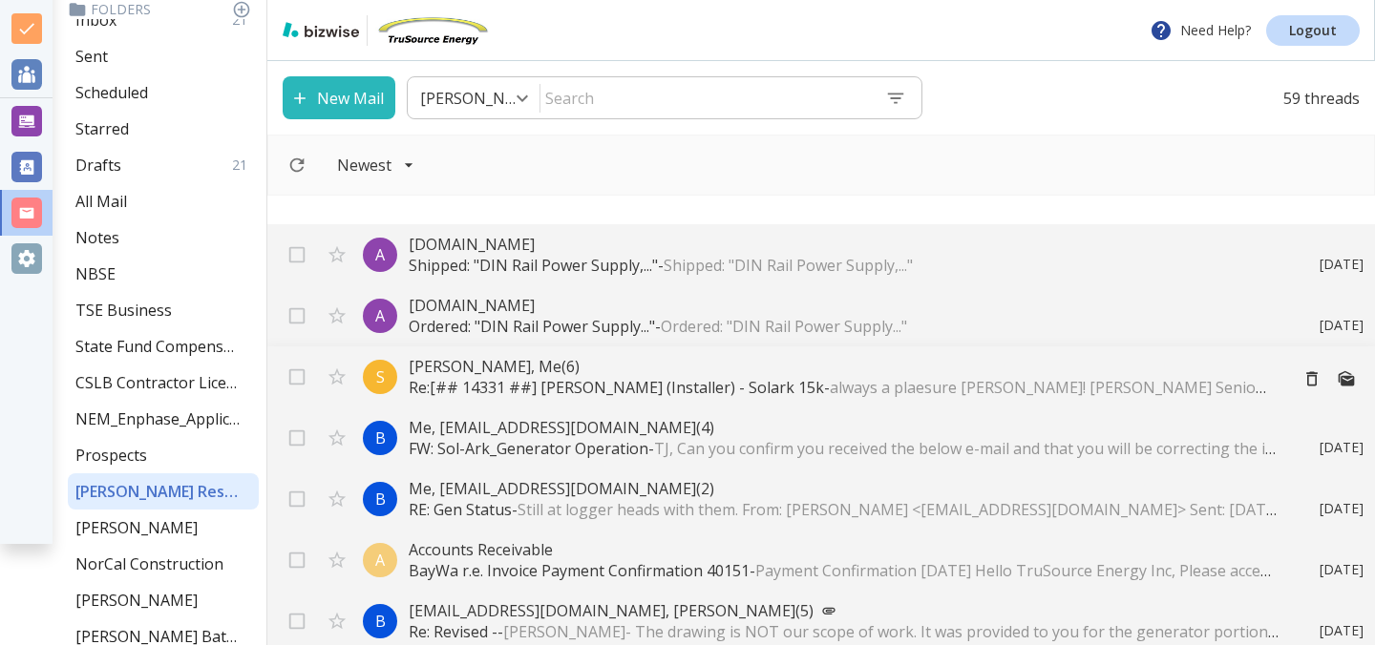
click at [525, 380] on p "Re:[## 14331 ##] Tony Cilenti (Installer) - Solark 15k - always a plaesure Tony…" at bounding box center [840, 387] width 863 height 21
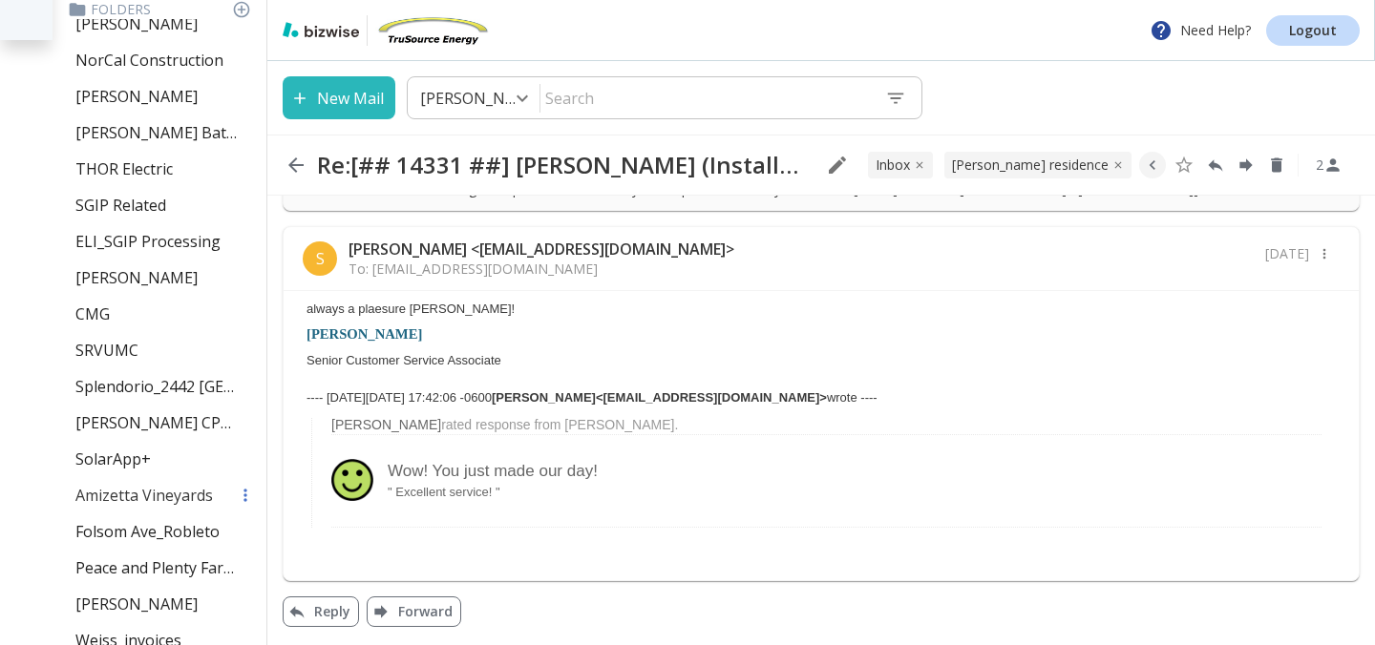
scroll to position [603, 0]
click at [97, 360] on p "SRVUMC" at bounding box center [106, 352] width 63 height 21
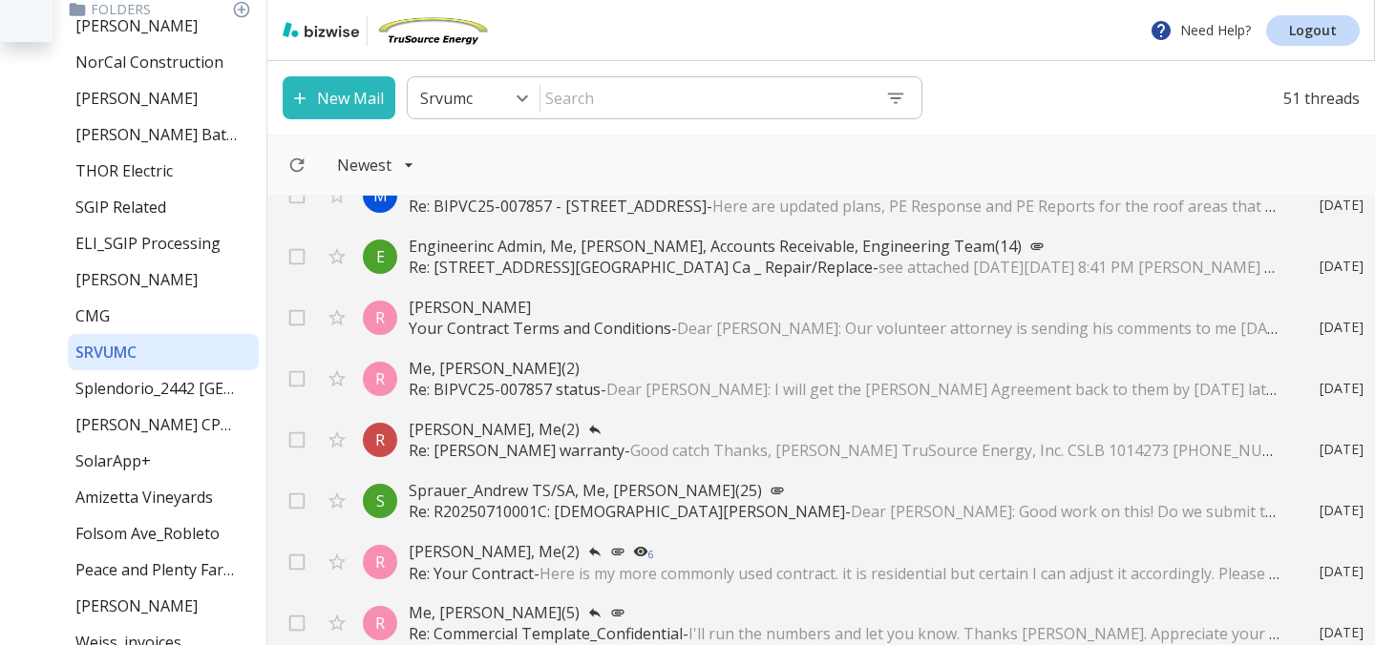
scroll to position [276, 0]
click at [15, 125] on div "Email Folders Inbox 21 Sent Scheduled Starred Drafts 21 All Mail Notes NBSE TSE…" at bounding box center [133, 322] width 267 height 645
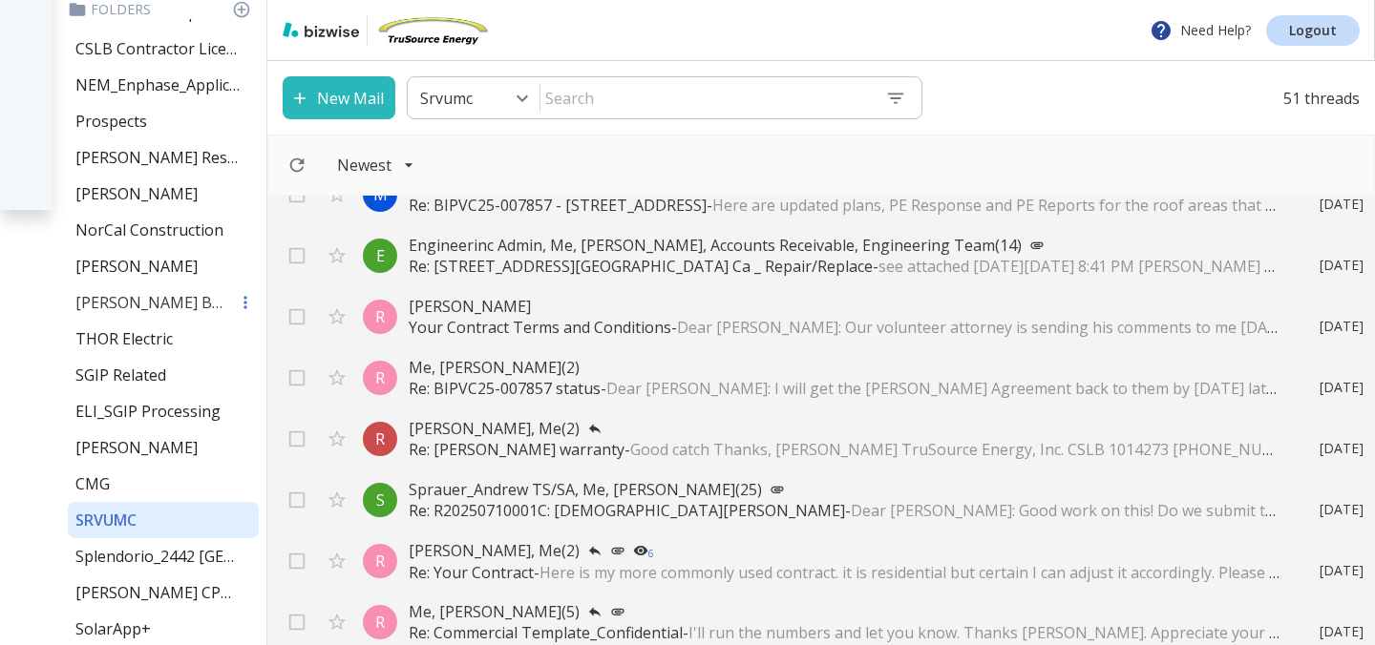
scroll to position [0, 0]
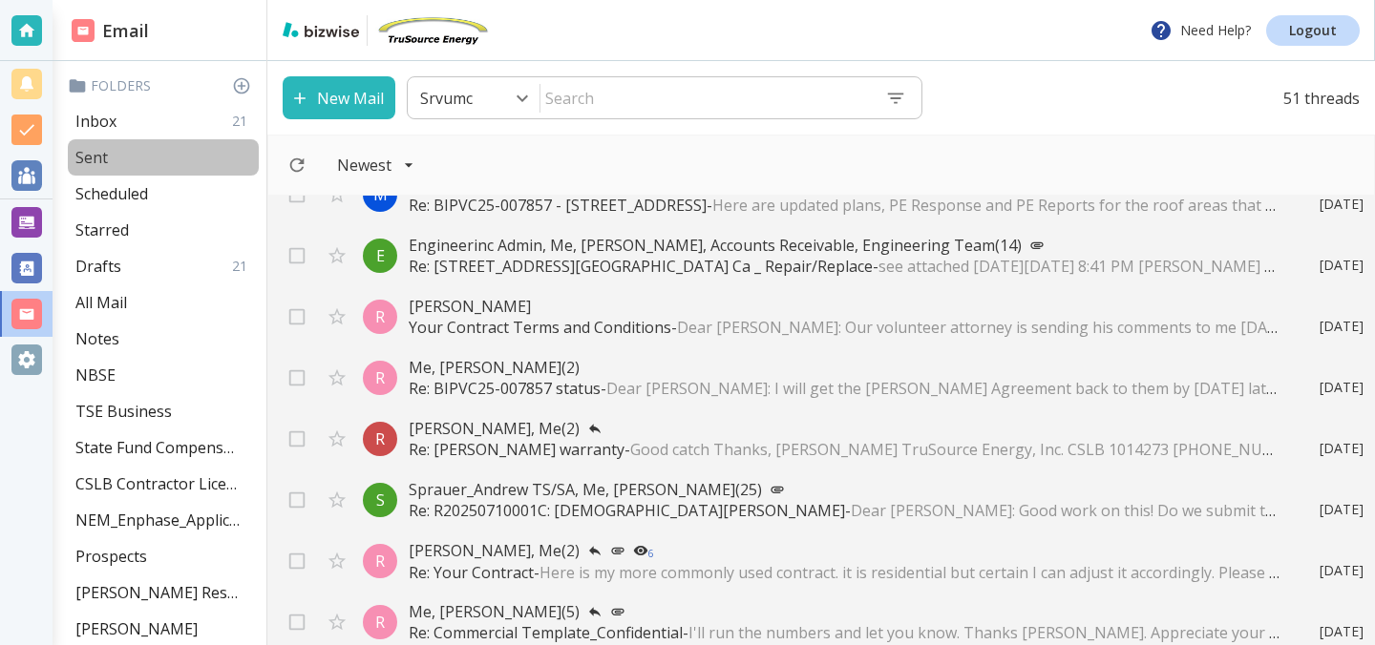
click at [95, 143] on div "Sent" at bounding box center [163, 157] width 191 height 36
type input "1"
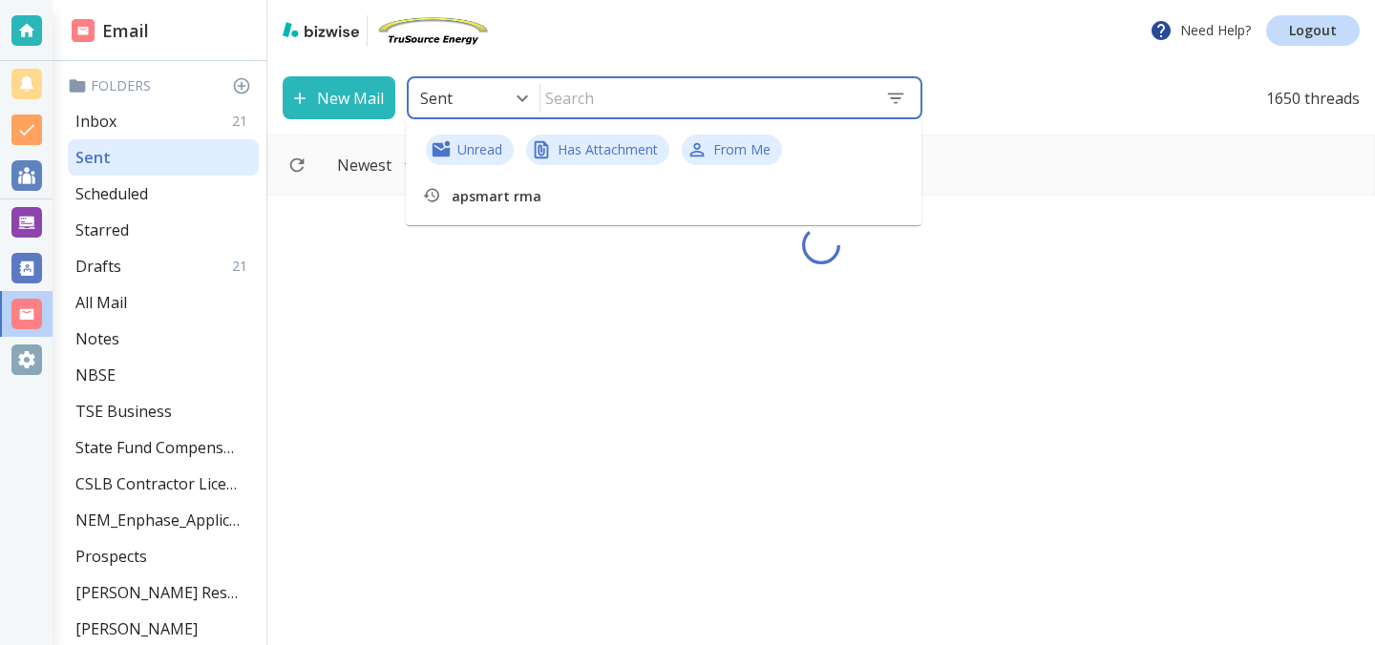
click at [597, 106] on input "text" at bounding box center [704, 98] width 329 height 36
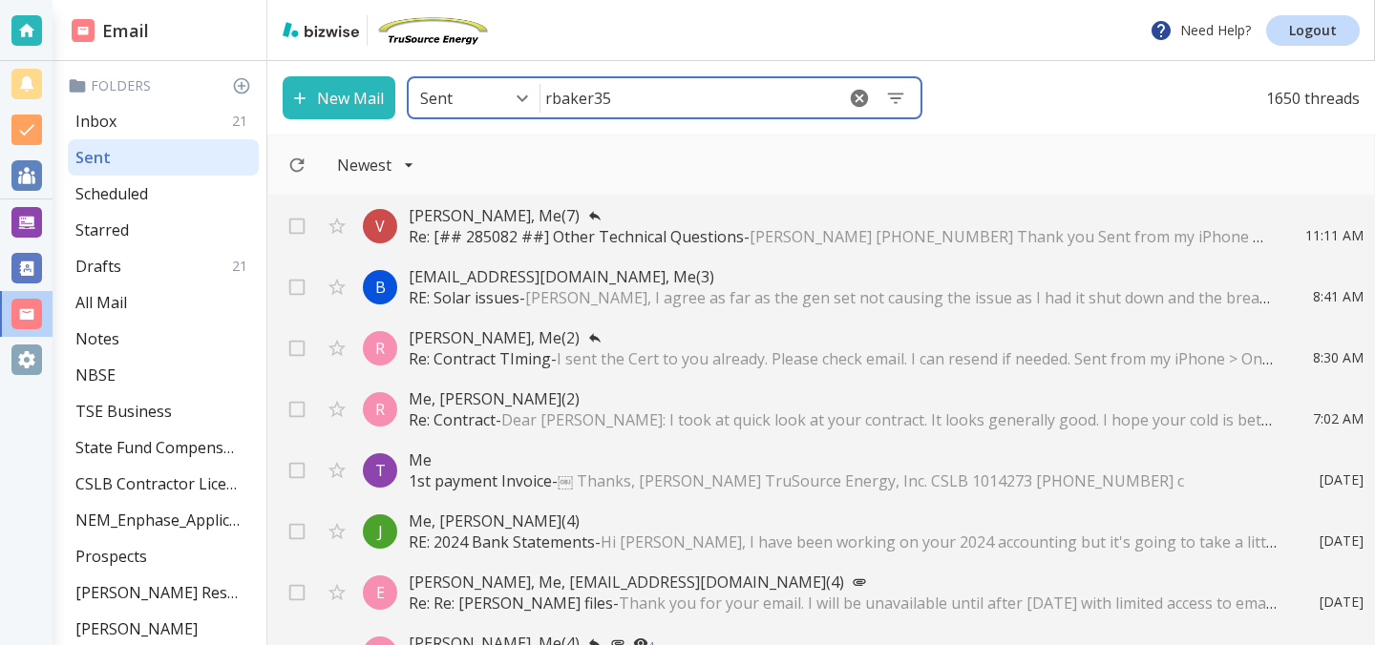
type input "rbaker350"
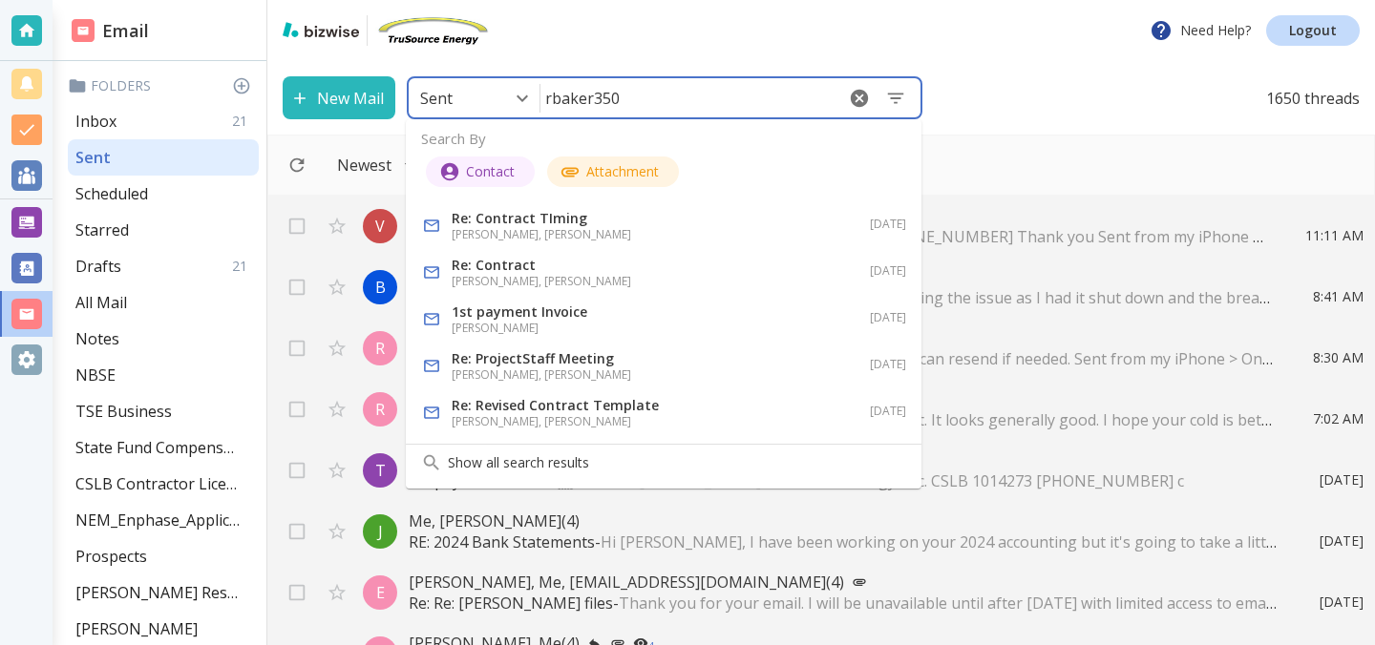
click at [568, 276] on h6 "Tony Cilenti, Robert Baker" at bounding box center [585, 281] width 267 height 17
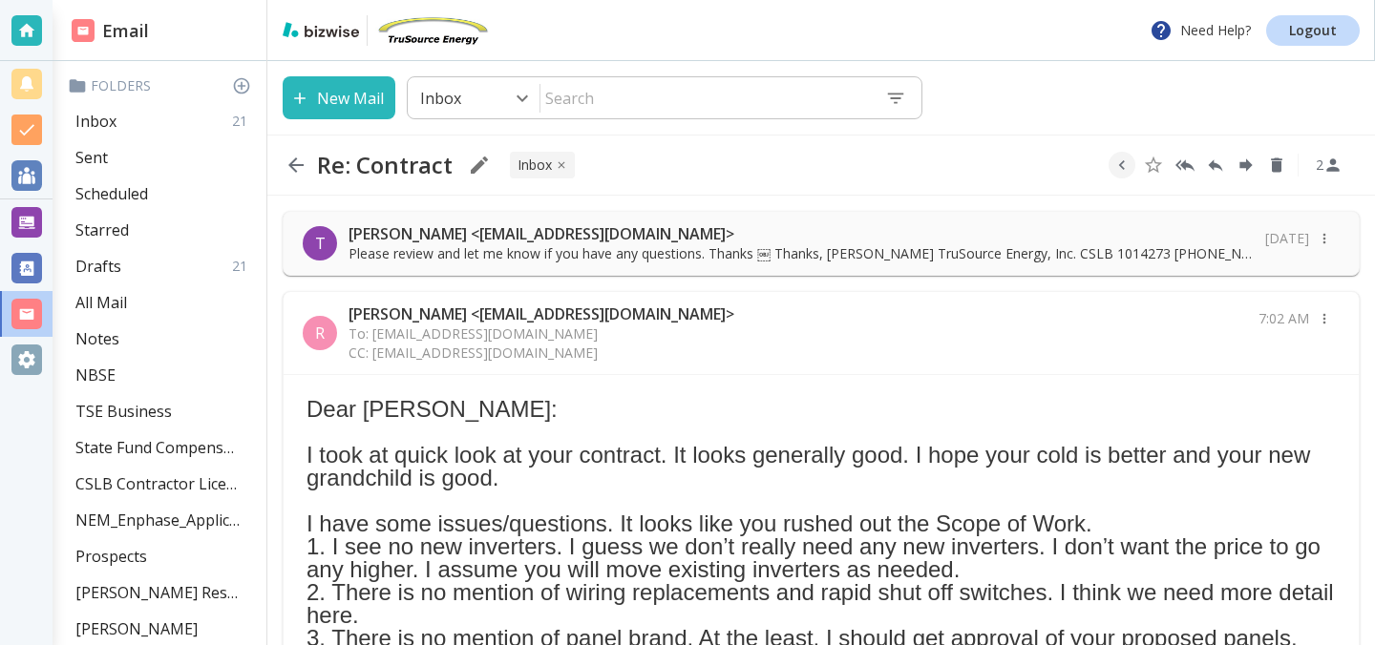
click at [950, 240] on p "Tony Cilenti <tcilenti@trusourceenergy.com>" at bounding box center [800, 233] width 905 height 21
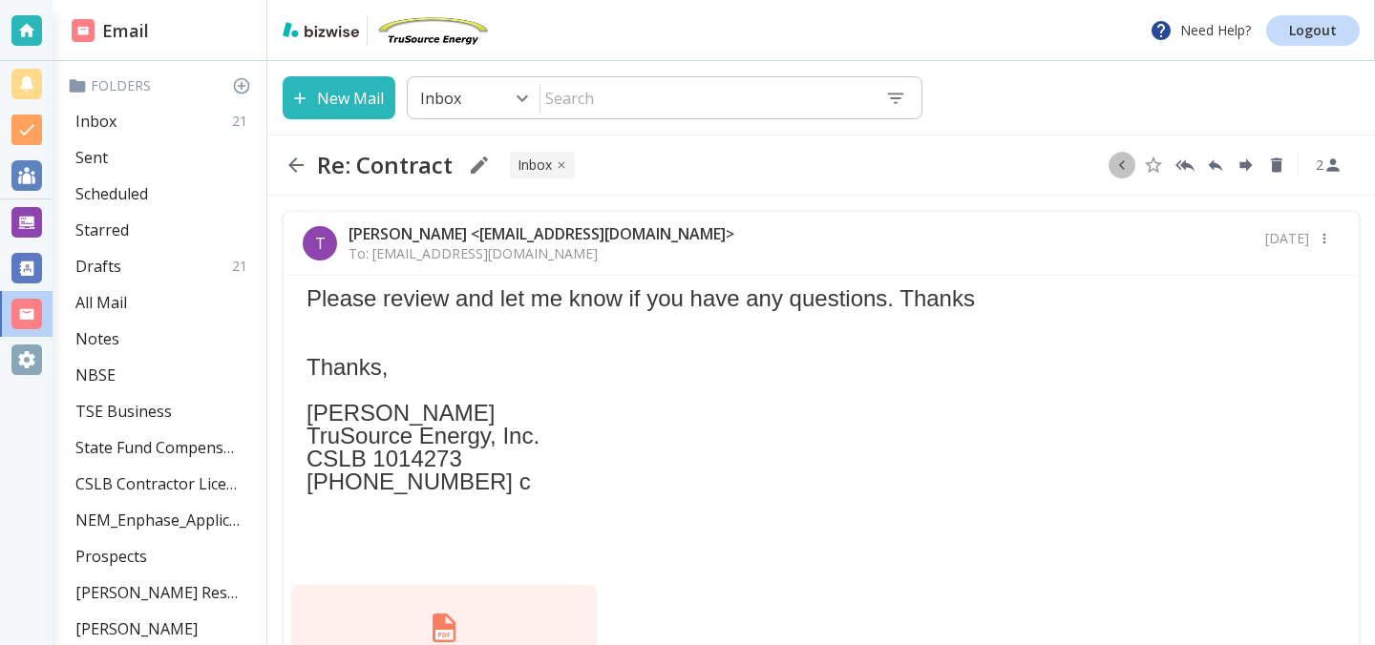
click at [1122, 161] on icon "button" at bounding box center [1122, 165] width 6 height 10
click at [1117, 161] on icon "Move to Folder" at bounding box center [1116, 164] width 16 height 12
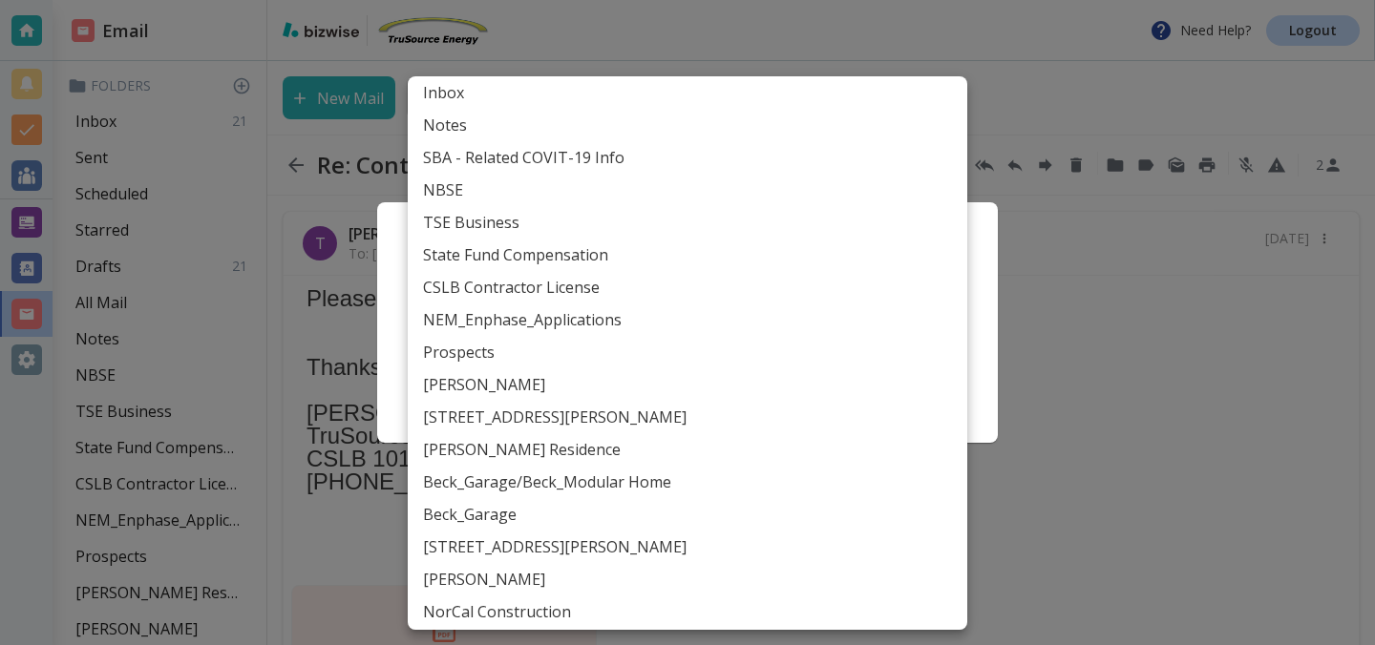
click at [845, 0] on body "Need Help? Logout Email Folders Inbox 21 Sent Scheduled Starred Drafts 21 All M…" at bounding box center [687, 0] width 1375 height 0
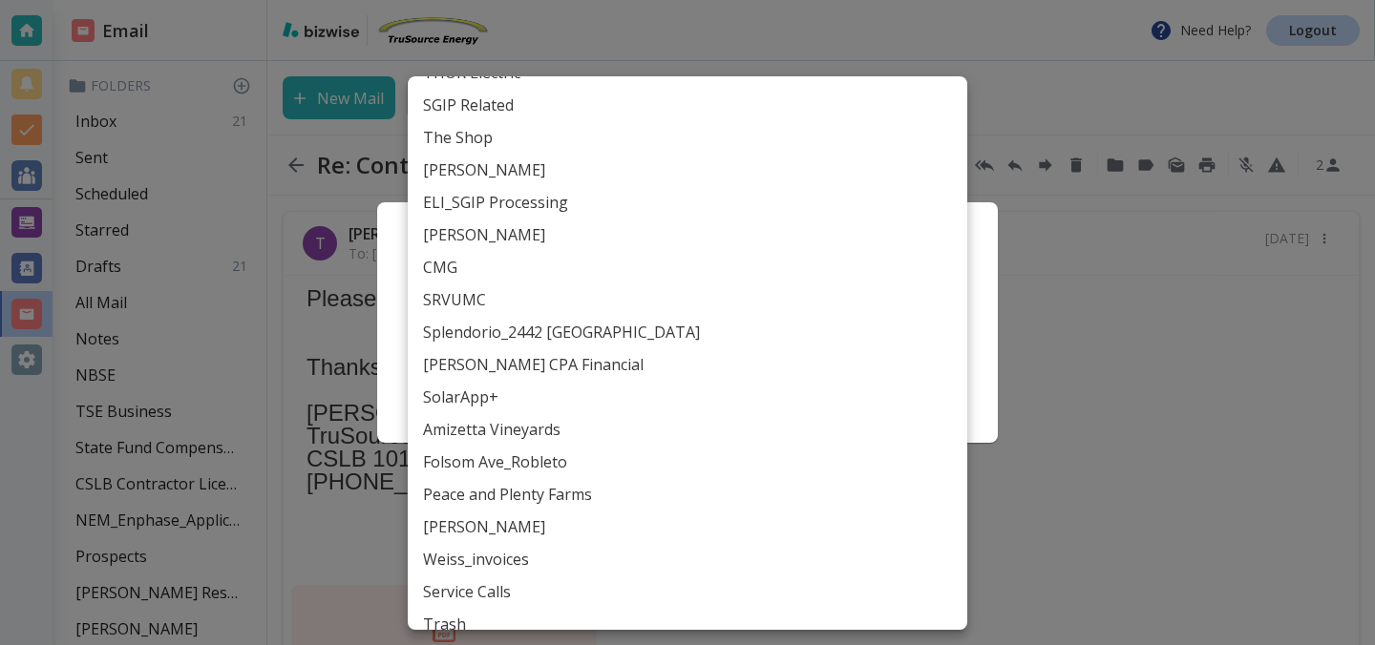
scroll to position [838, 0]
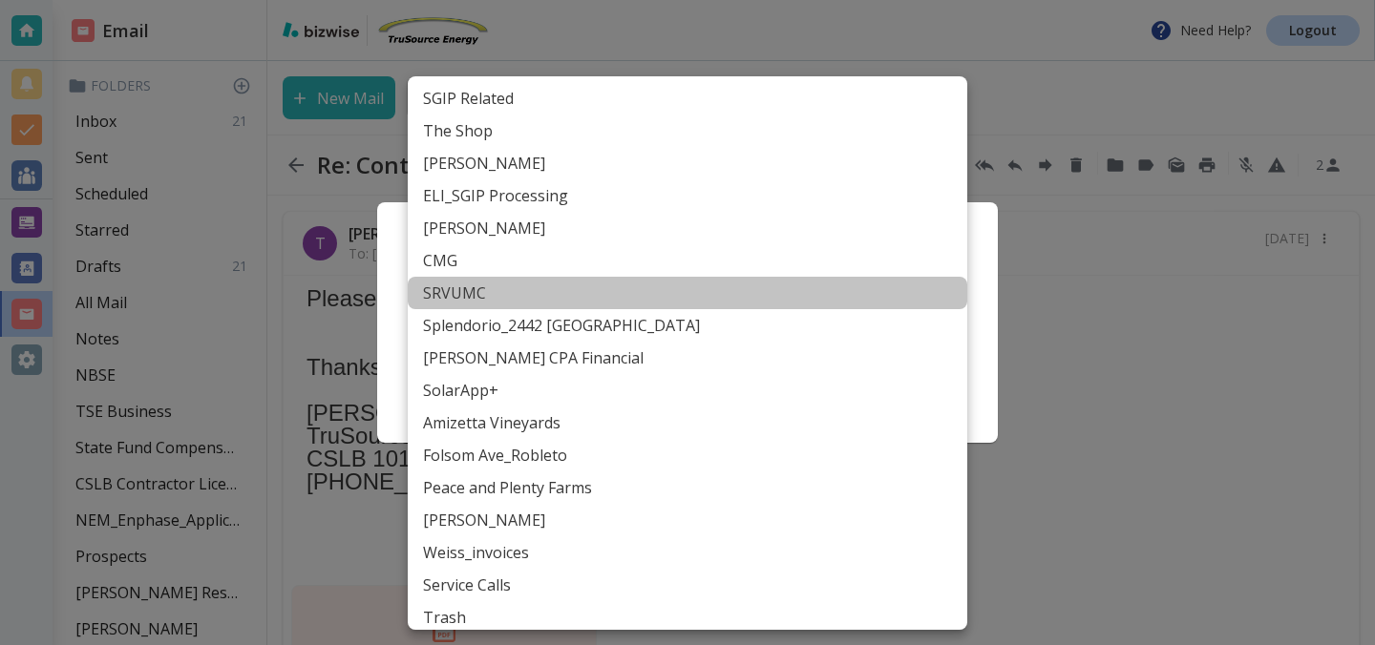
click at [463, 288] on li "SRVUMC" at bounding box center [688, 293] width 560 height 32
type input "Label_77"
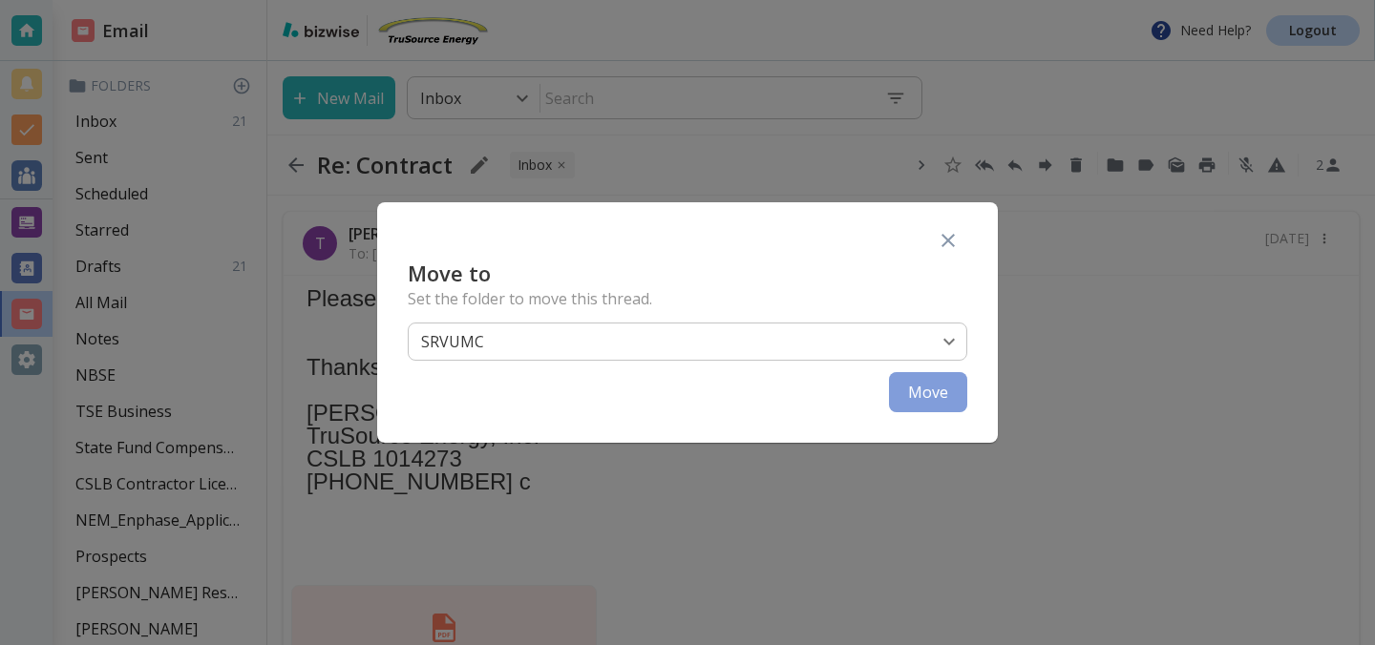
click at [918, 388] on button "Move" at bounding box center [928, 392] width 78 height 40
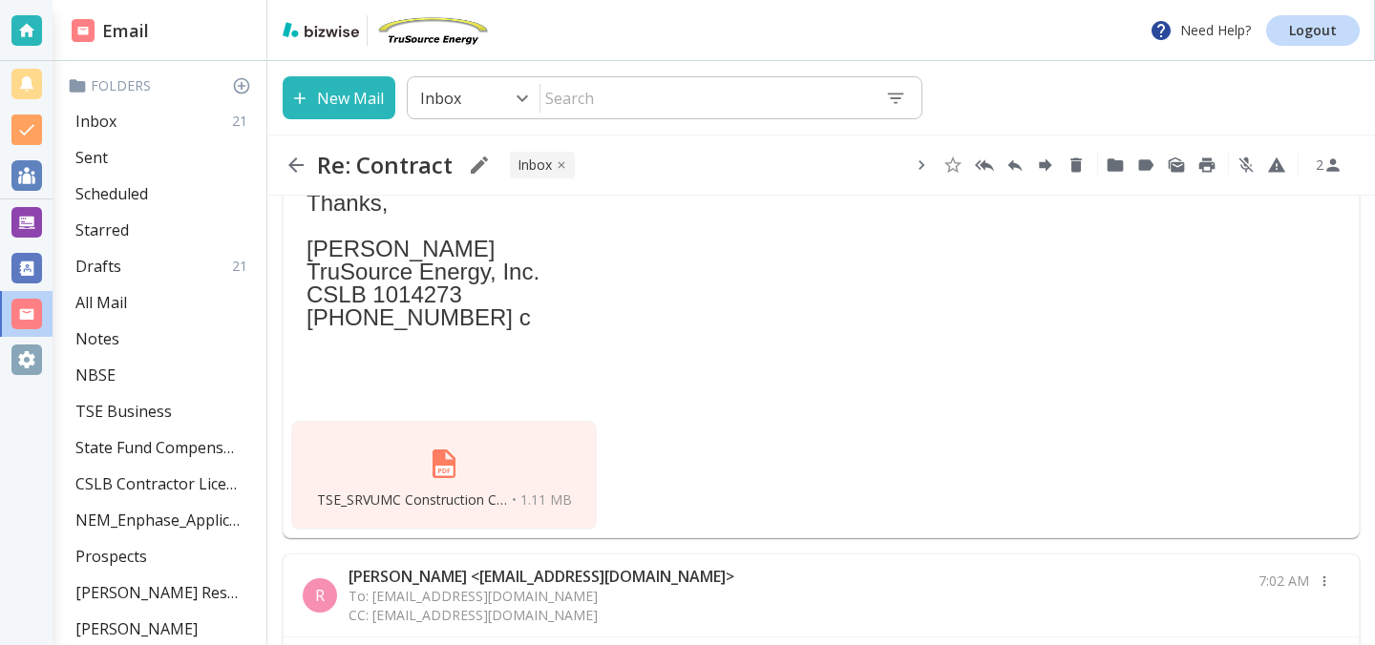
scroll to position [203, 0]
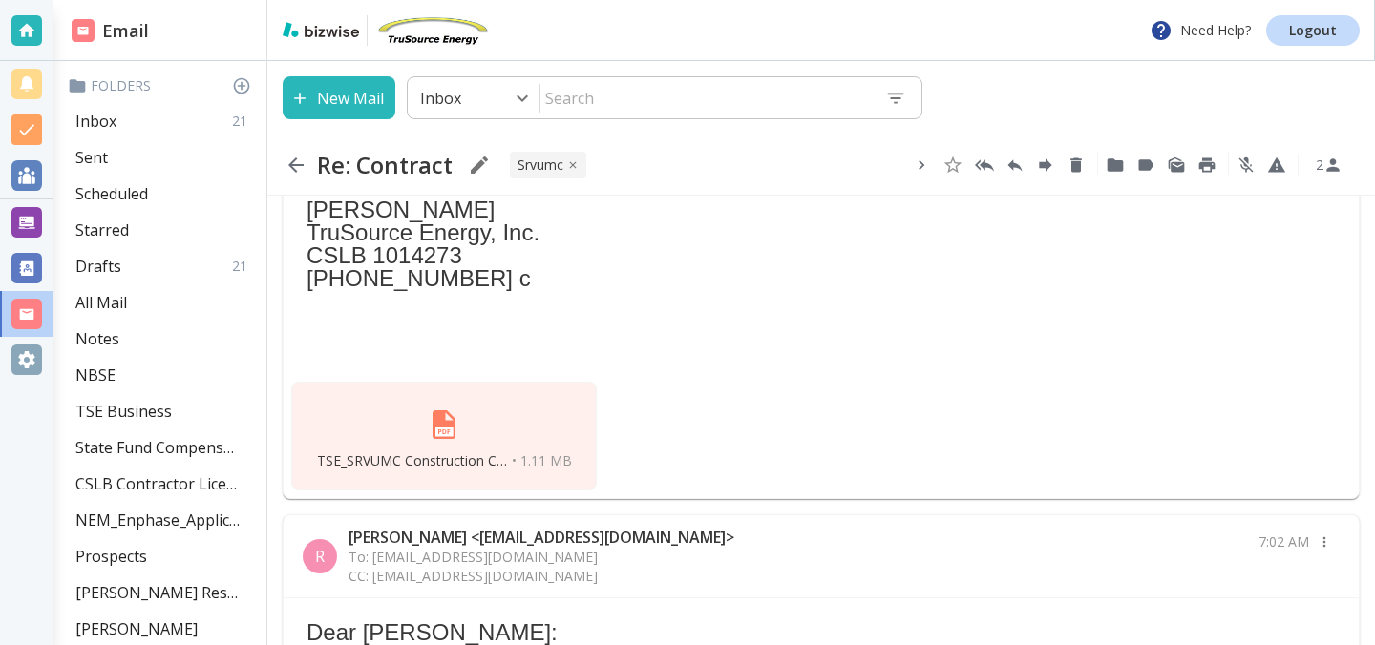
click at [455, 432] on img at bounding box center [444, 425] width 46 height 46
